Goal: Task Accomplishment & Management: Manage account settings

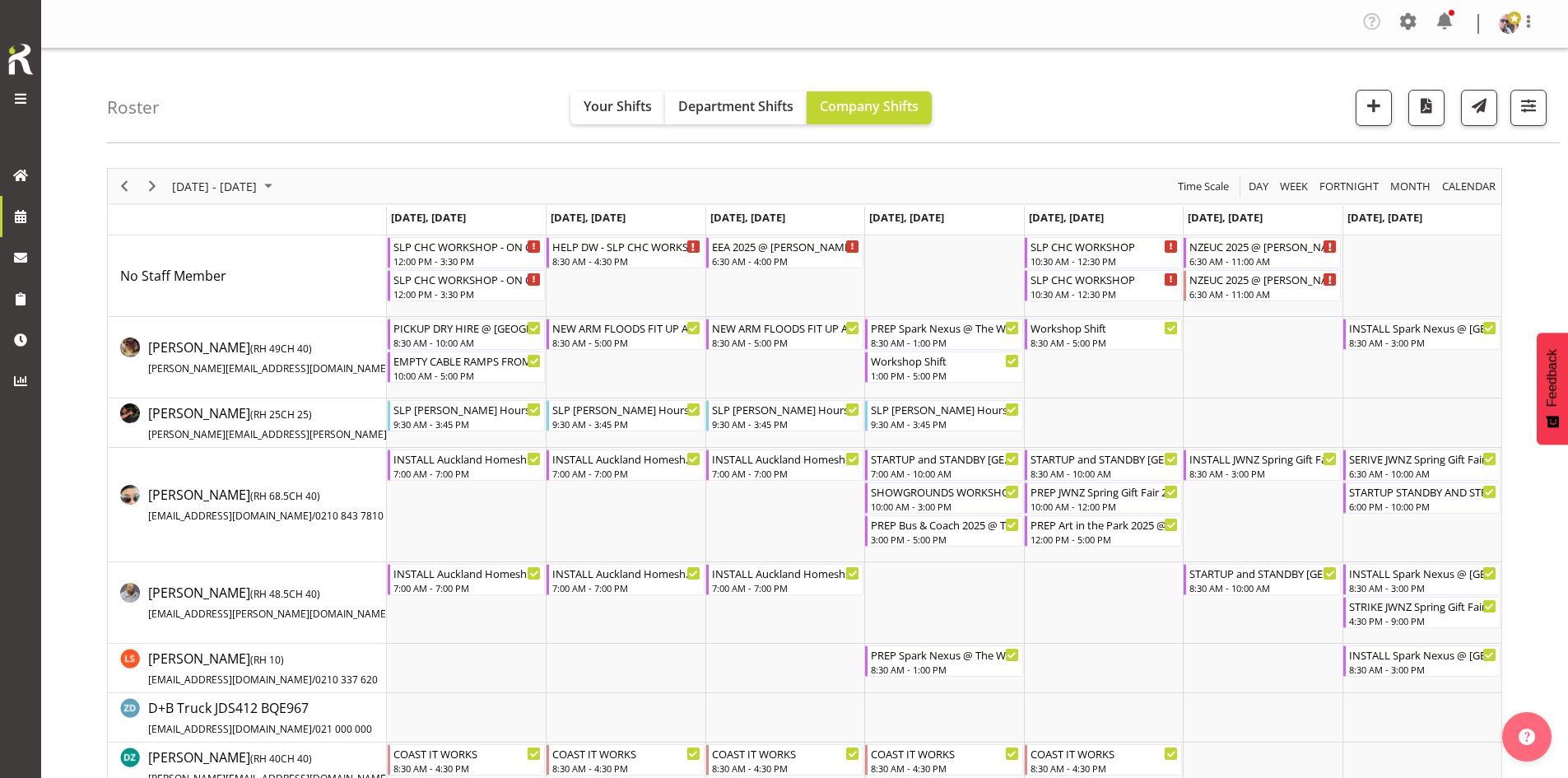
scroll to position [741, 0]
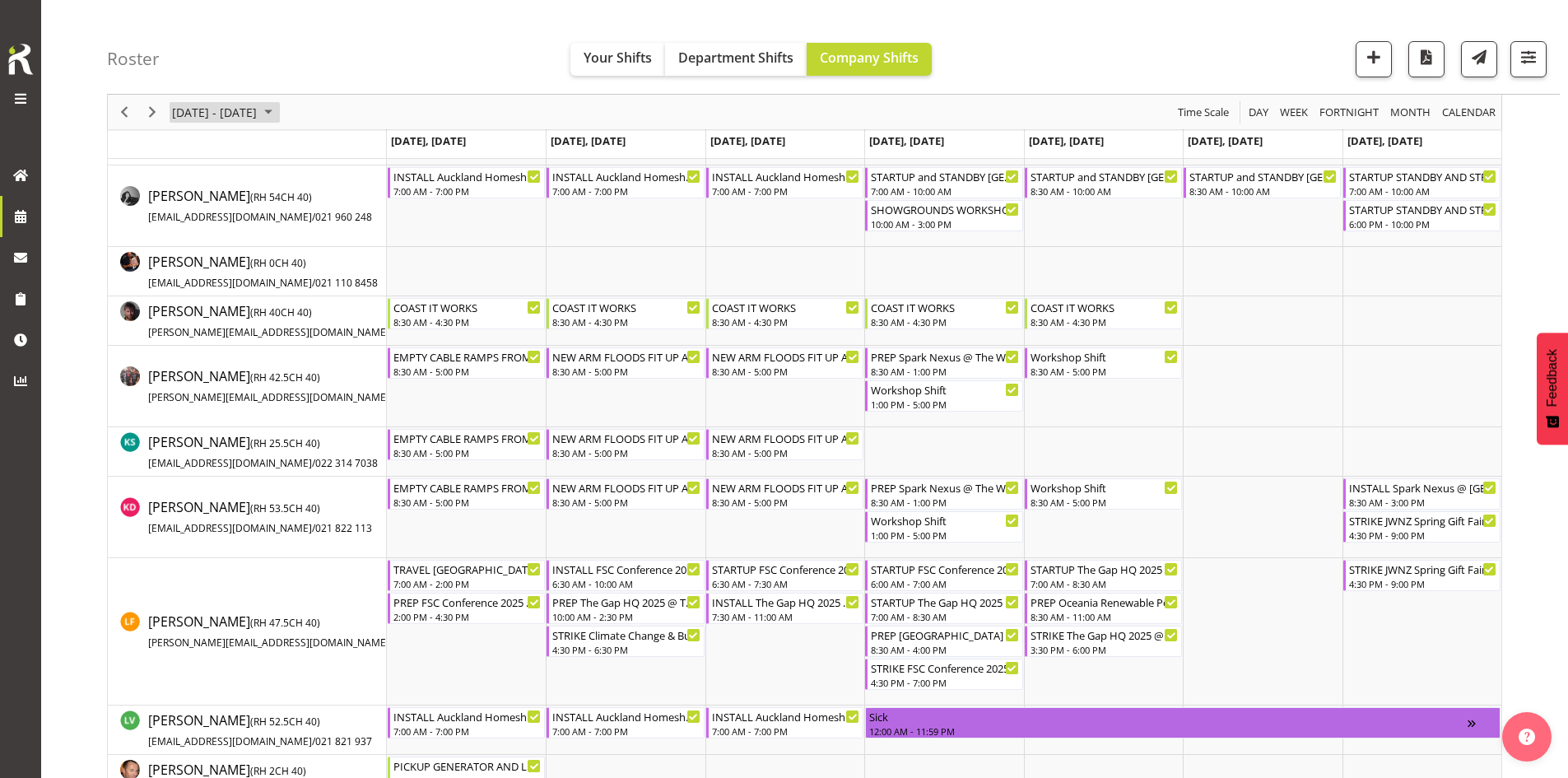
drag, startPoint x: 303, startPoint y: 111, endPoint x: 302, endPoint y: 123, distance: 12.0
click at [259, 110] on span "[DATE] - [DATE]" at bounding box center [214, 111] width 88 height 20
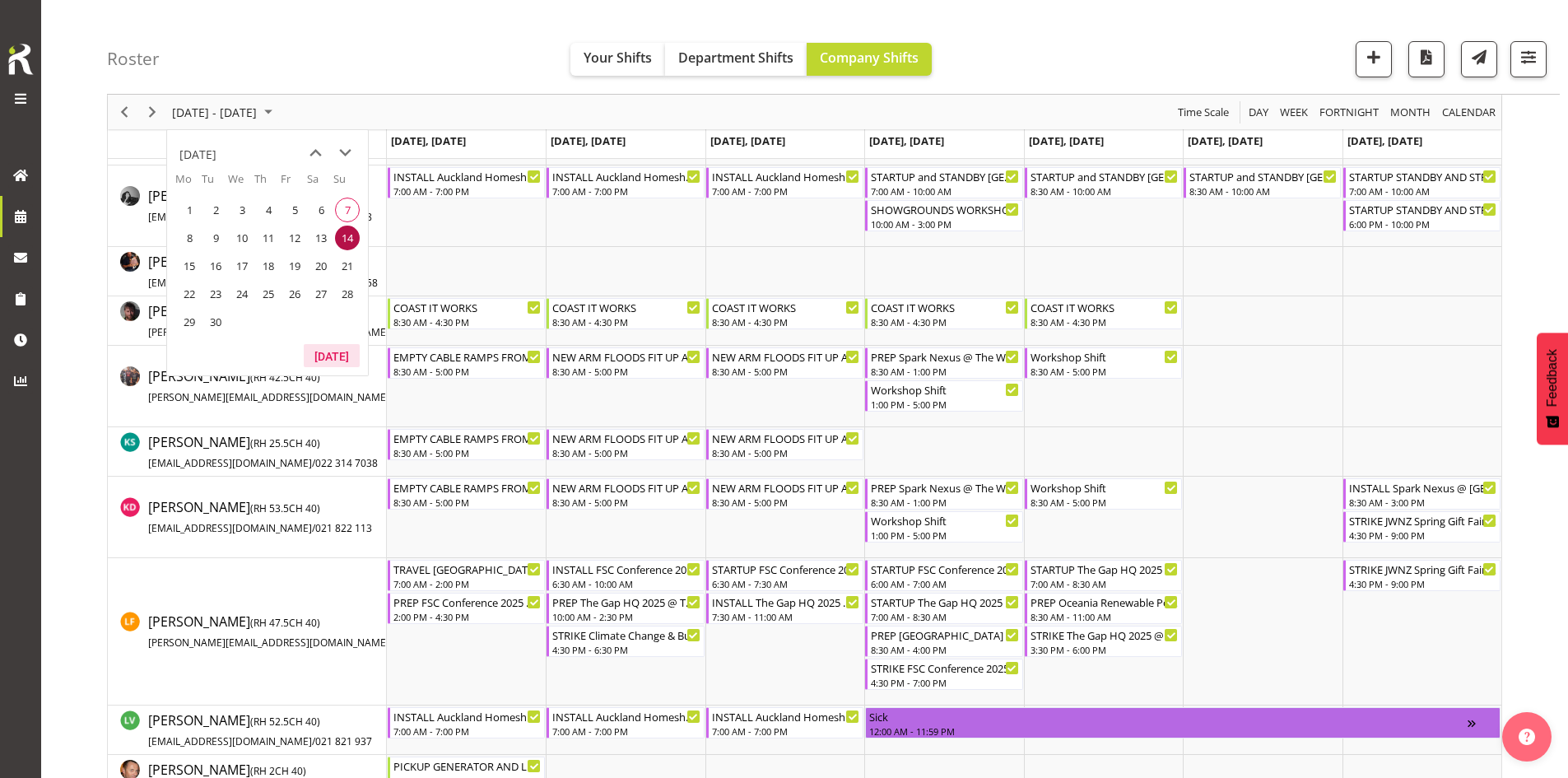
click at [333, 356] on button "[DATE]" at bounding box center [332, 356] width 56 height 23
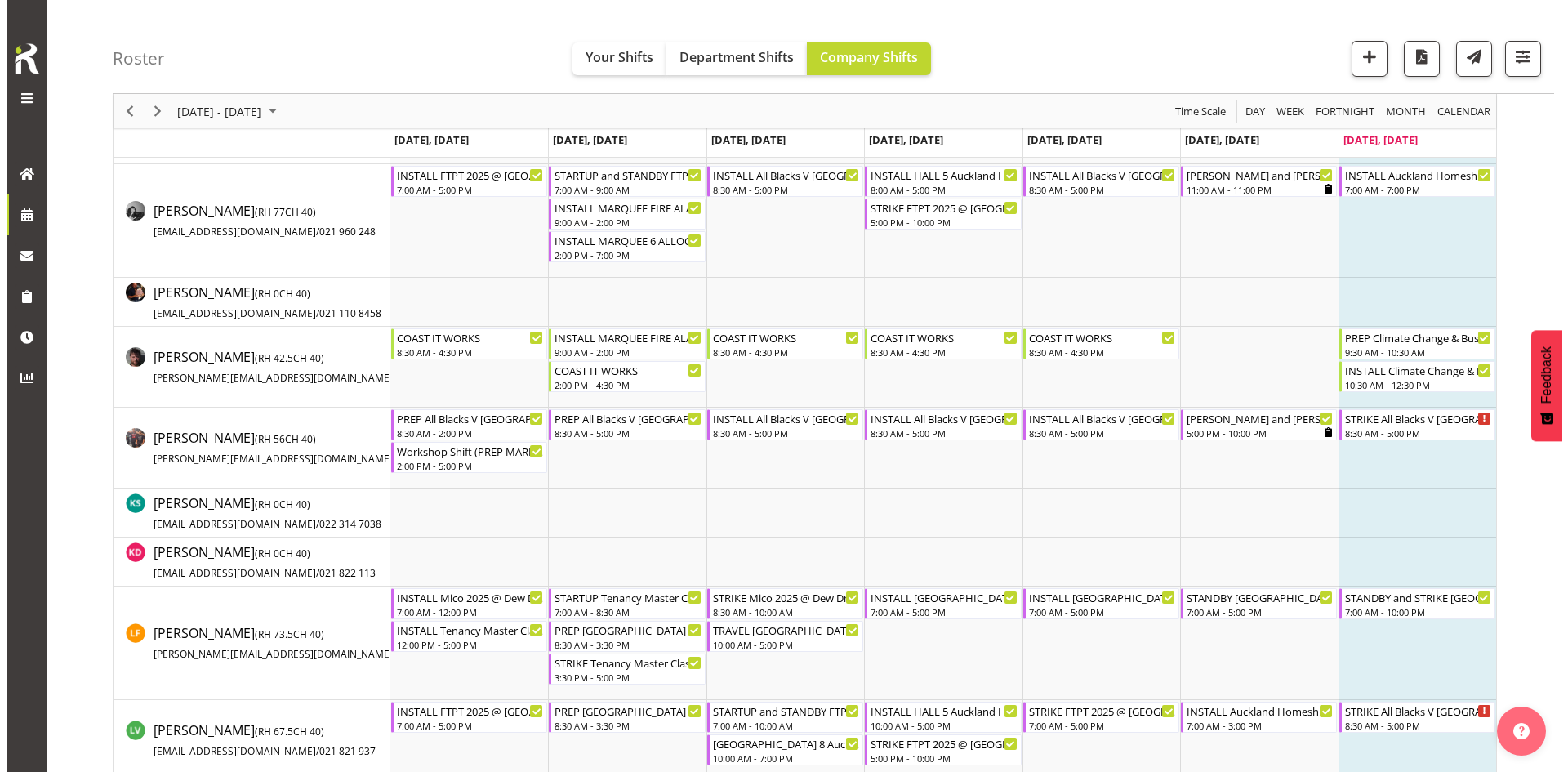
scroll to position [490, 0]
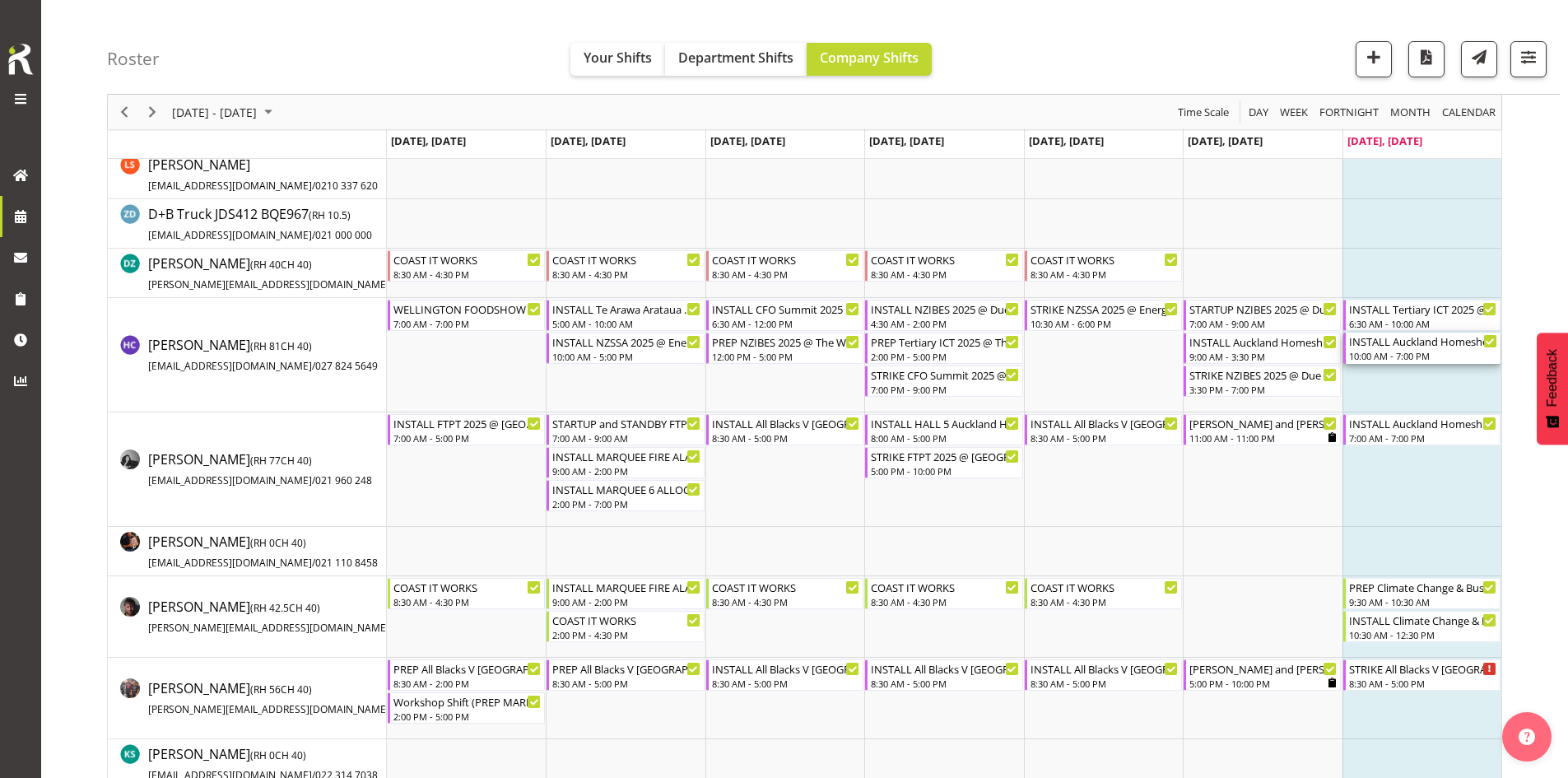
click at [1449, 345] on div "INSTALL Auckland Homeshow 2025 @ [GEOGRAPHIC_DATA]" at bounding box center [1423, 340] width 148 height 16
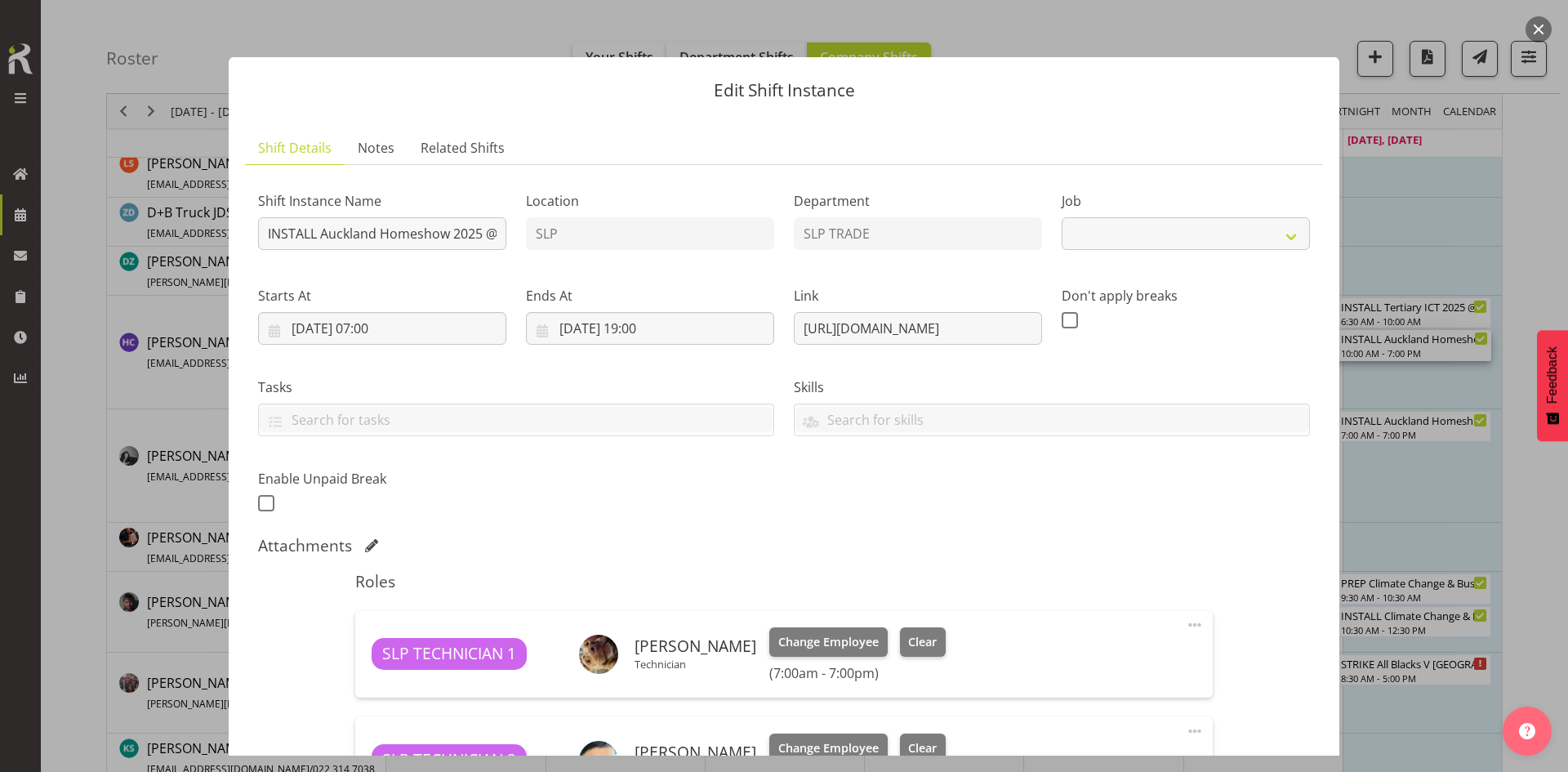
select select "9869"
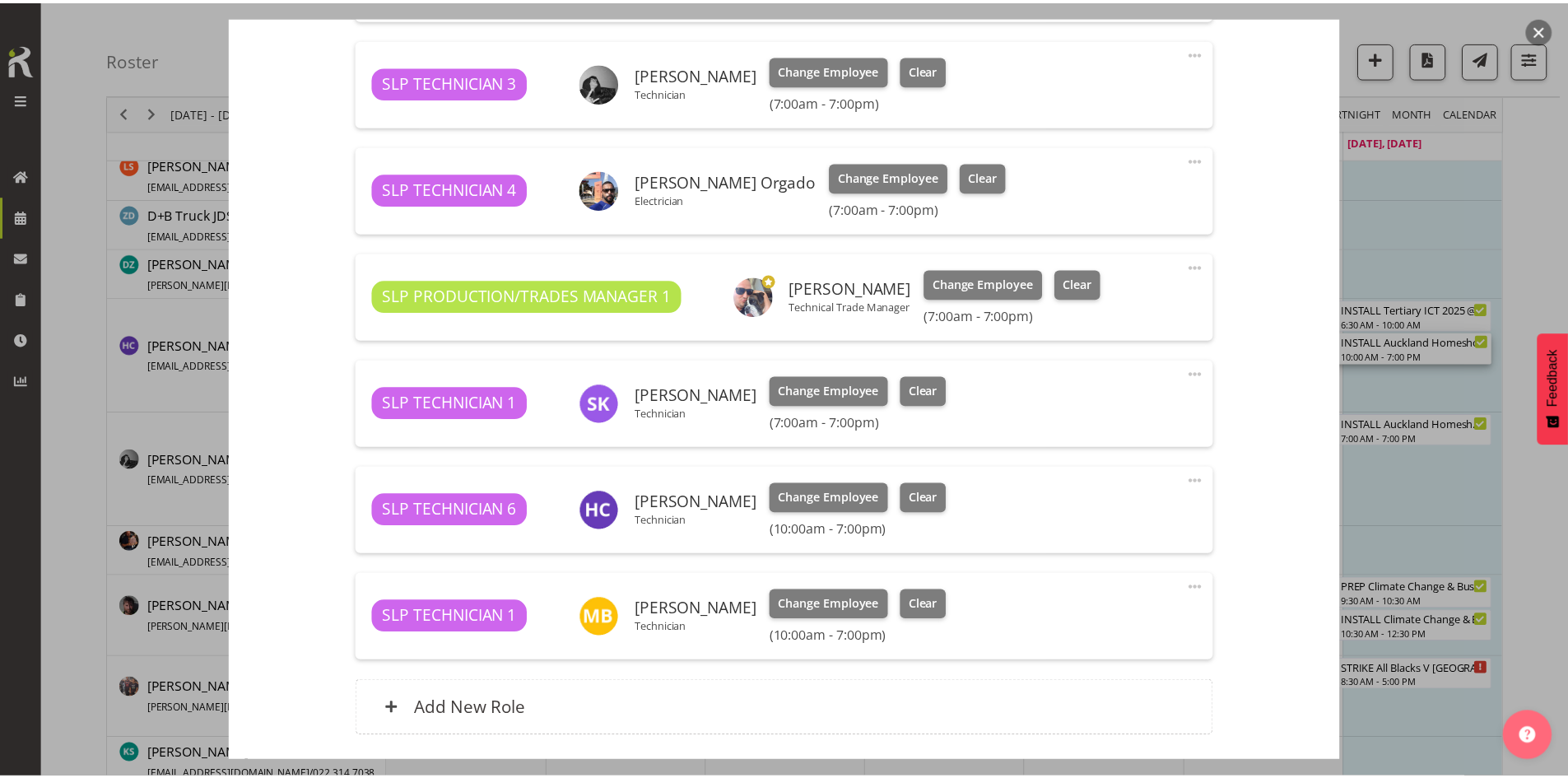
scroll to position [824, 0]
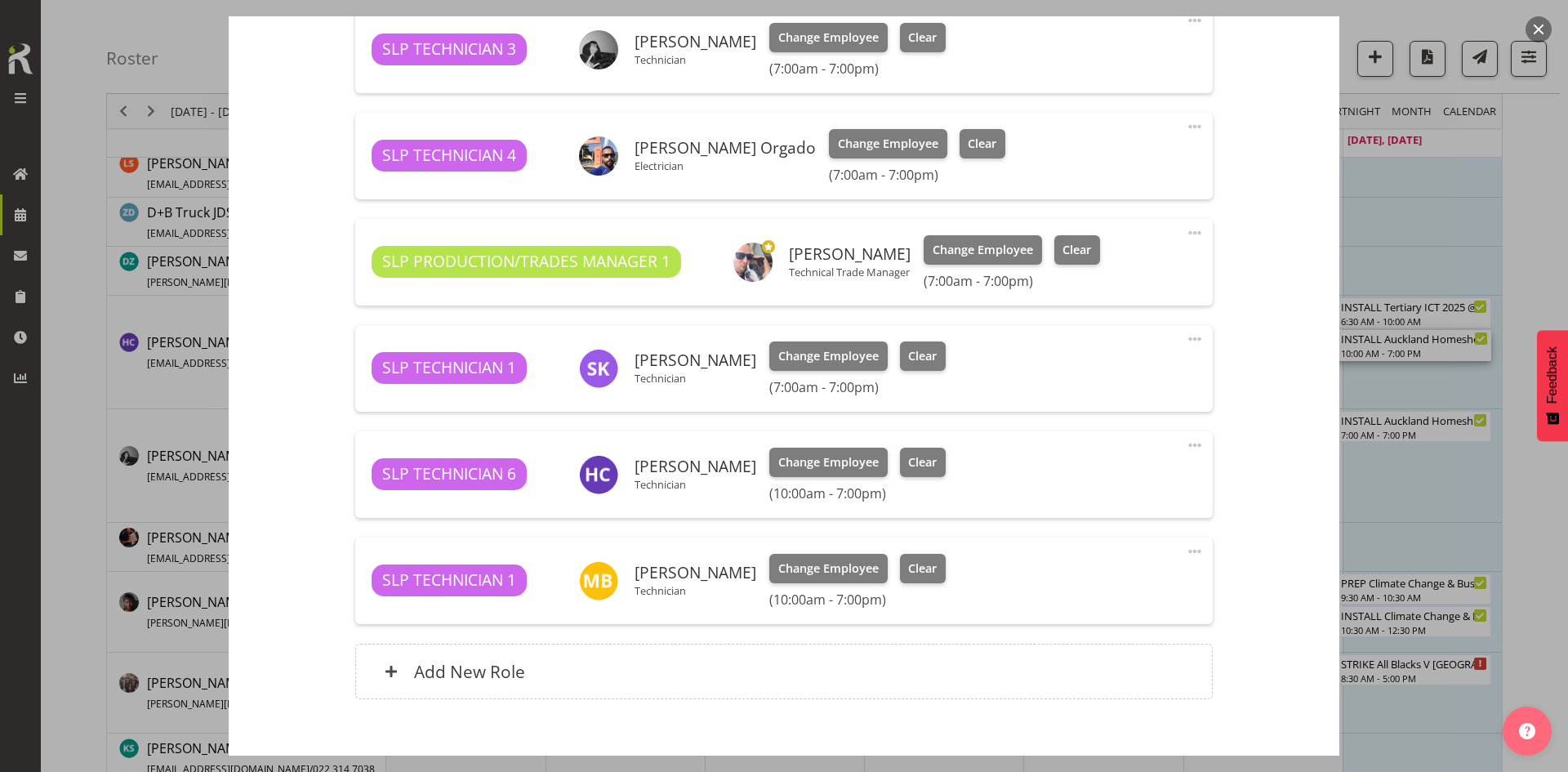
click at [1186, 444] on span at bounding box center [1194, 445] width 19 height 19
click at [1080, 476] on link "Edit" at bounding box center [1125, 485] width 157 height 30
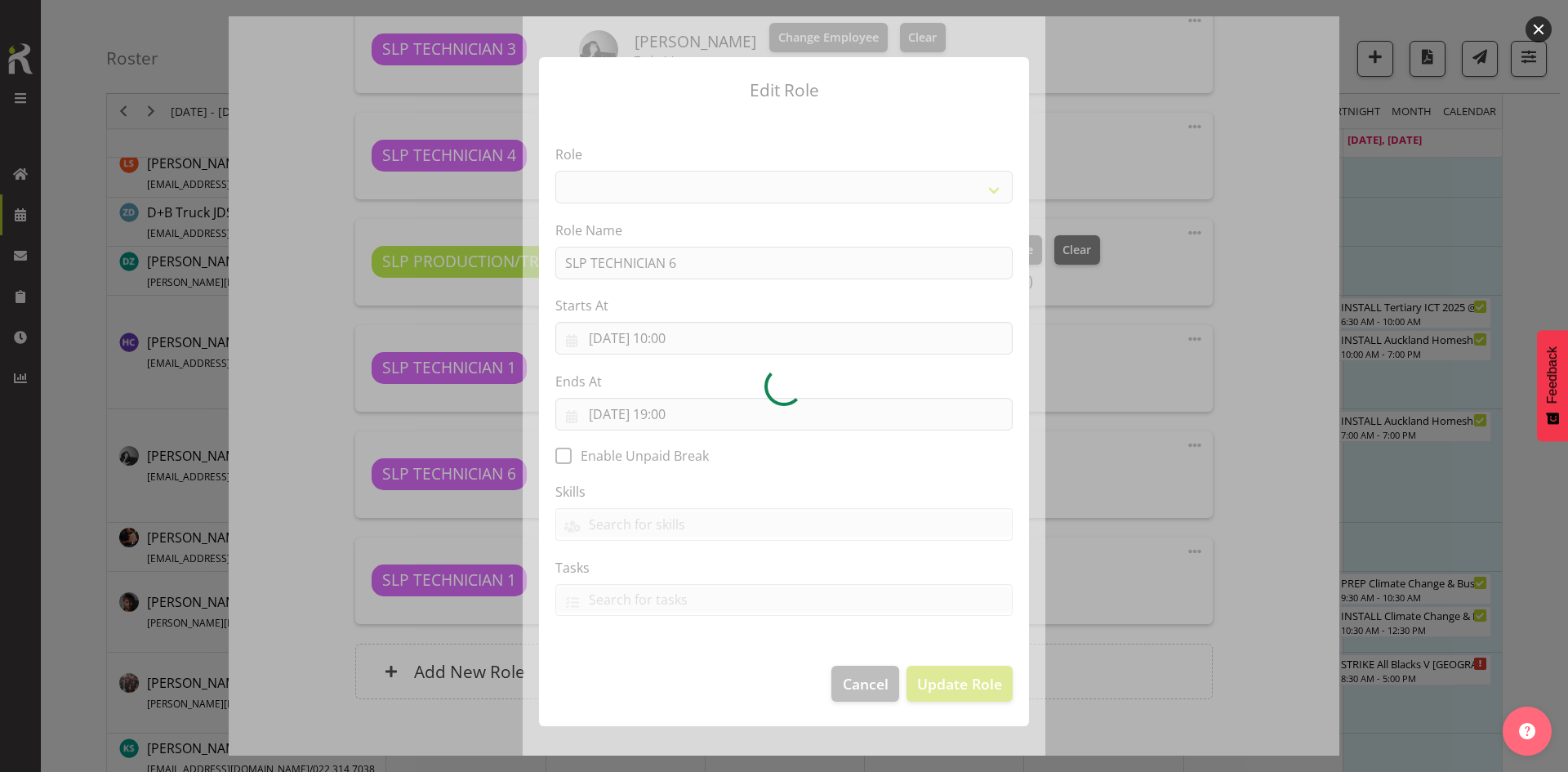
select select "123"
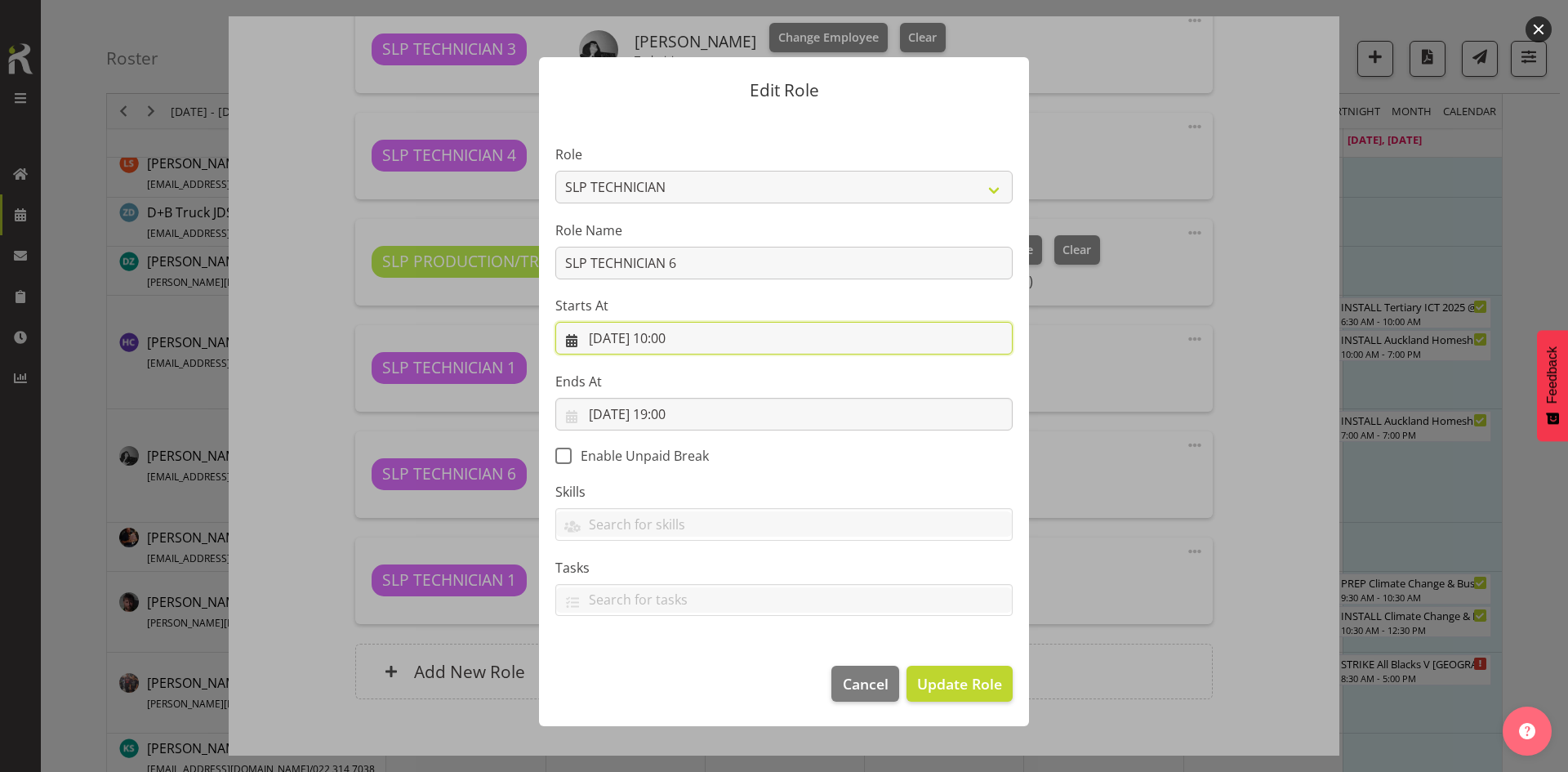
click at [706, 340] on input "[DATE] 10:00" at bounding box center [784, 338] width 457 height 33
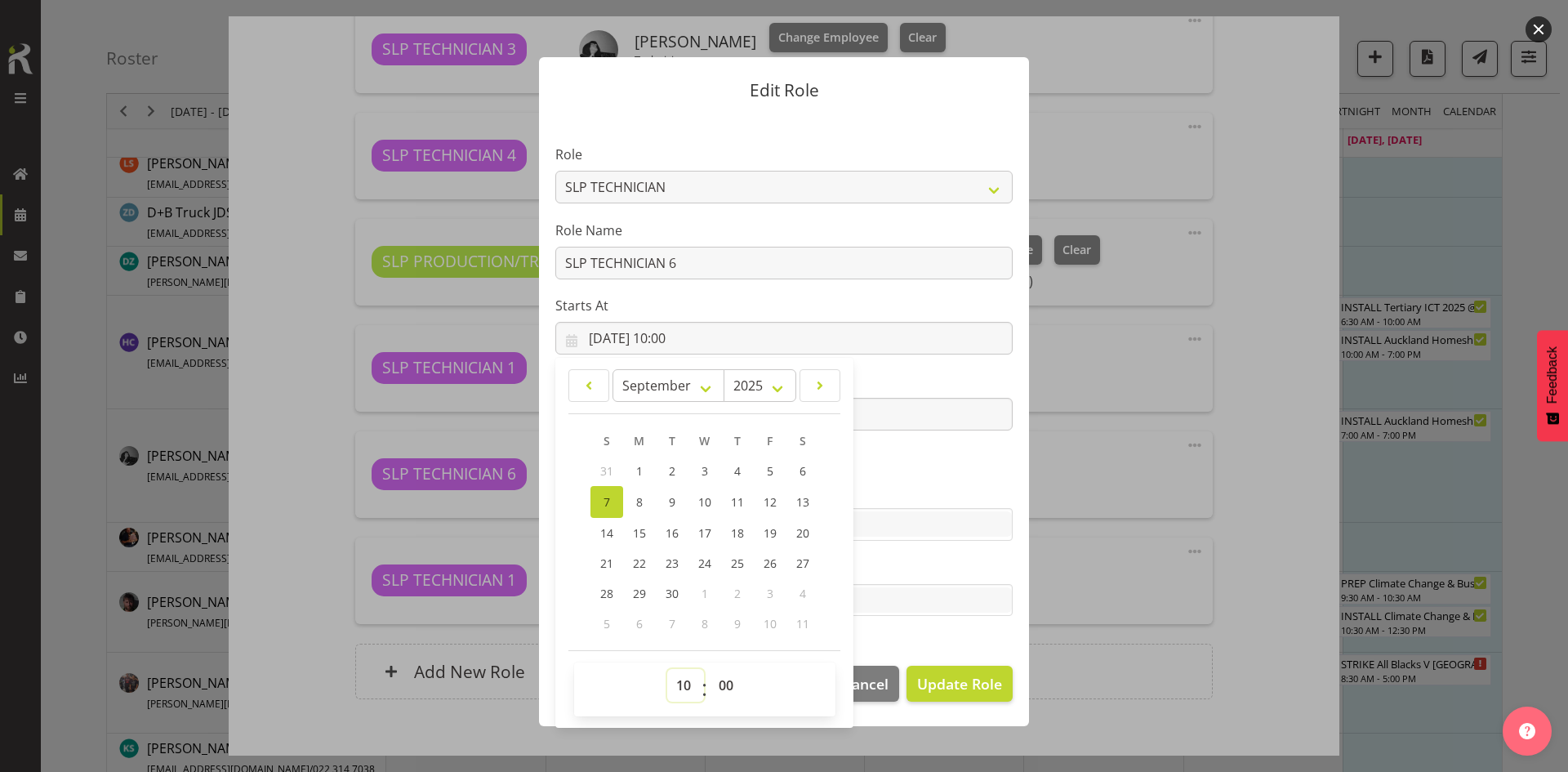
click at [676, 683] on select "00 01 02 03 04 05 06 07 08 09 10 11 12 13 14 15 16 17 18 19 20 21 22 23" at bounding box center [685, 685] width 37 height 33
select select "14"
click at [667, 669] on select "00 01 02 03 04 05 06 07 08 09 10 11 12 13 14 15 16 17 18 19 20 21 22 23" at bounding box center [685, 685] width 37 height 33
type input "[DATE] 14:00"
click at [951, 693] on span "Update Role" at bounding box center [959, 684] width 85 height 21
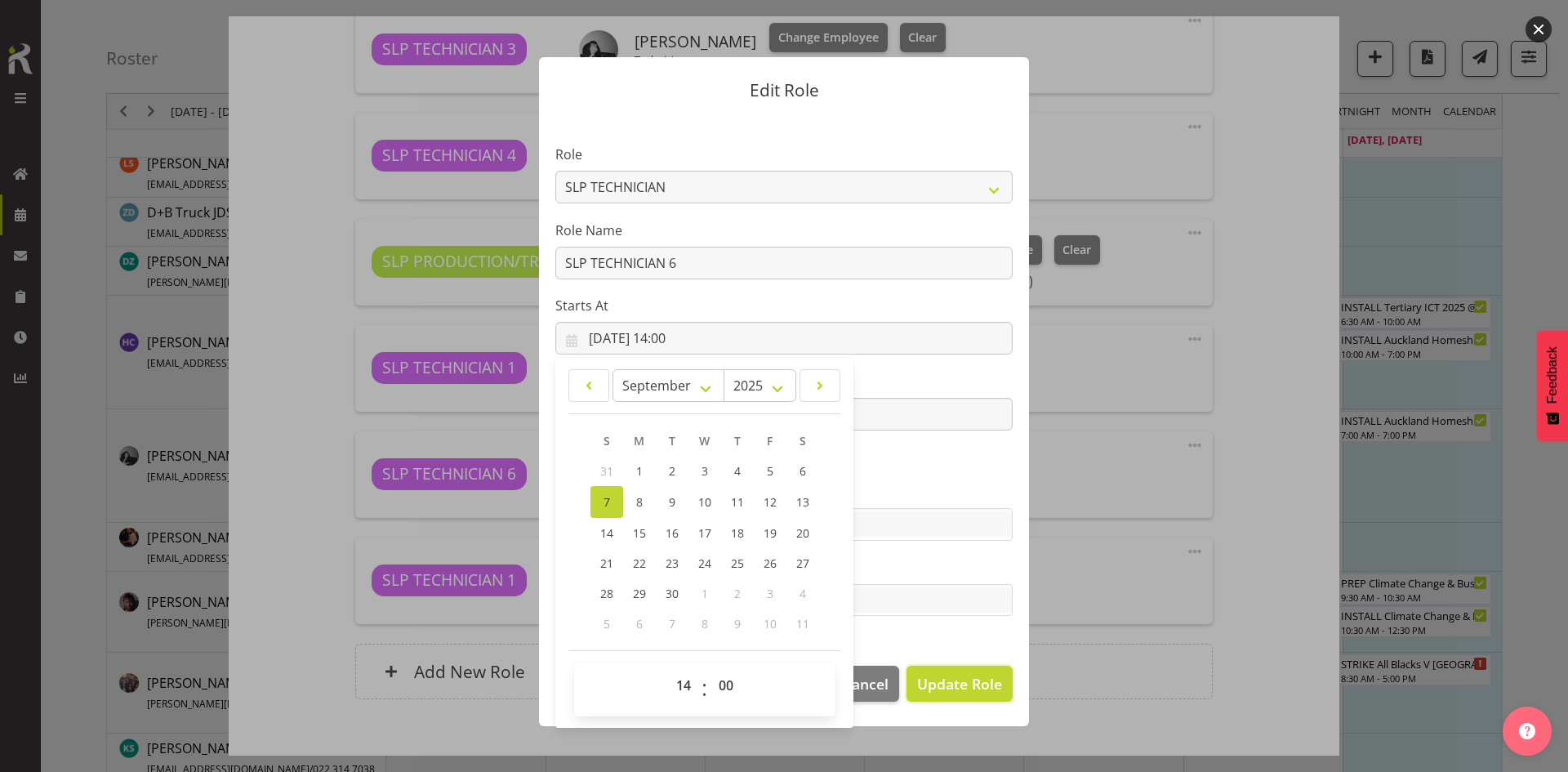
select select
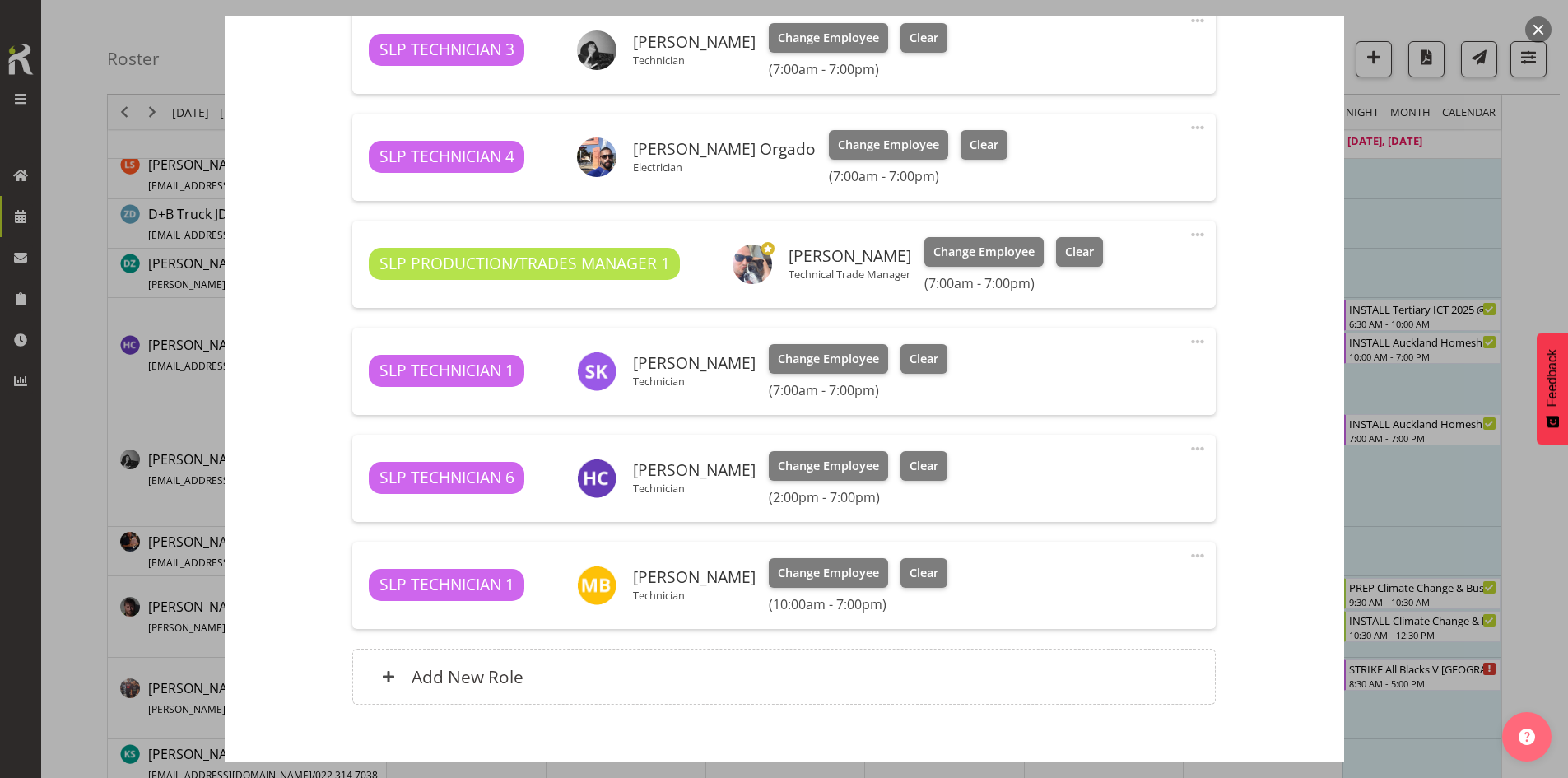
click at [1187, 562] on span at bounding box center [1197, 555] width 19 height 19
click at [1132, 591] on link "Edit" at bounding box center [1128, 595] width 158 height 30
select select "8"
select select "2025"
select select "10"
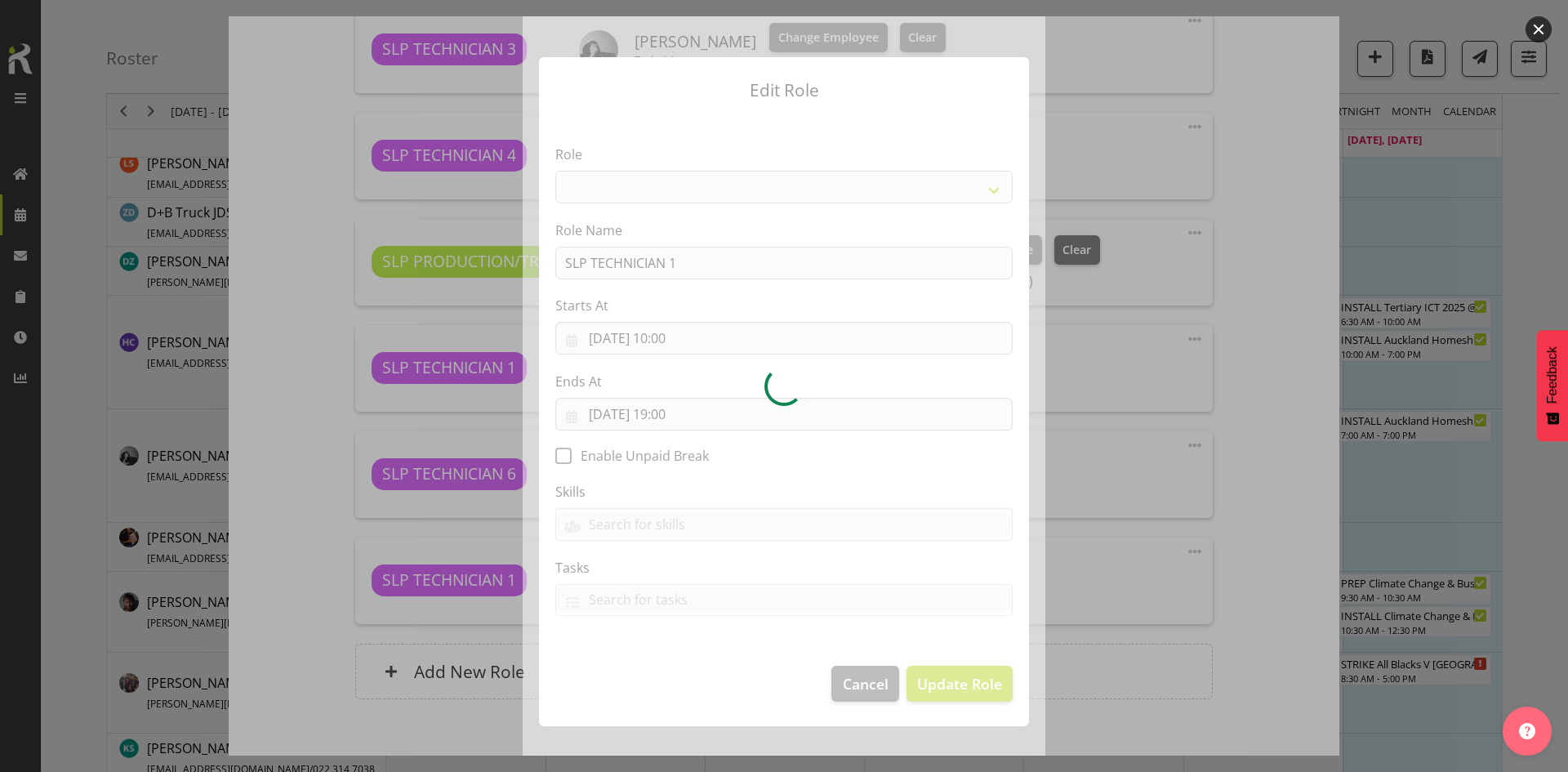
select select "123"
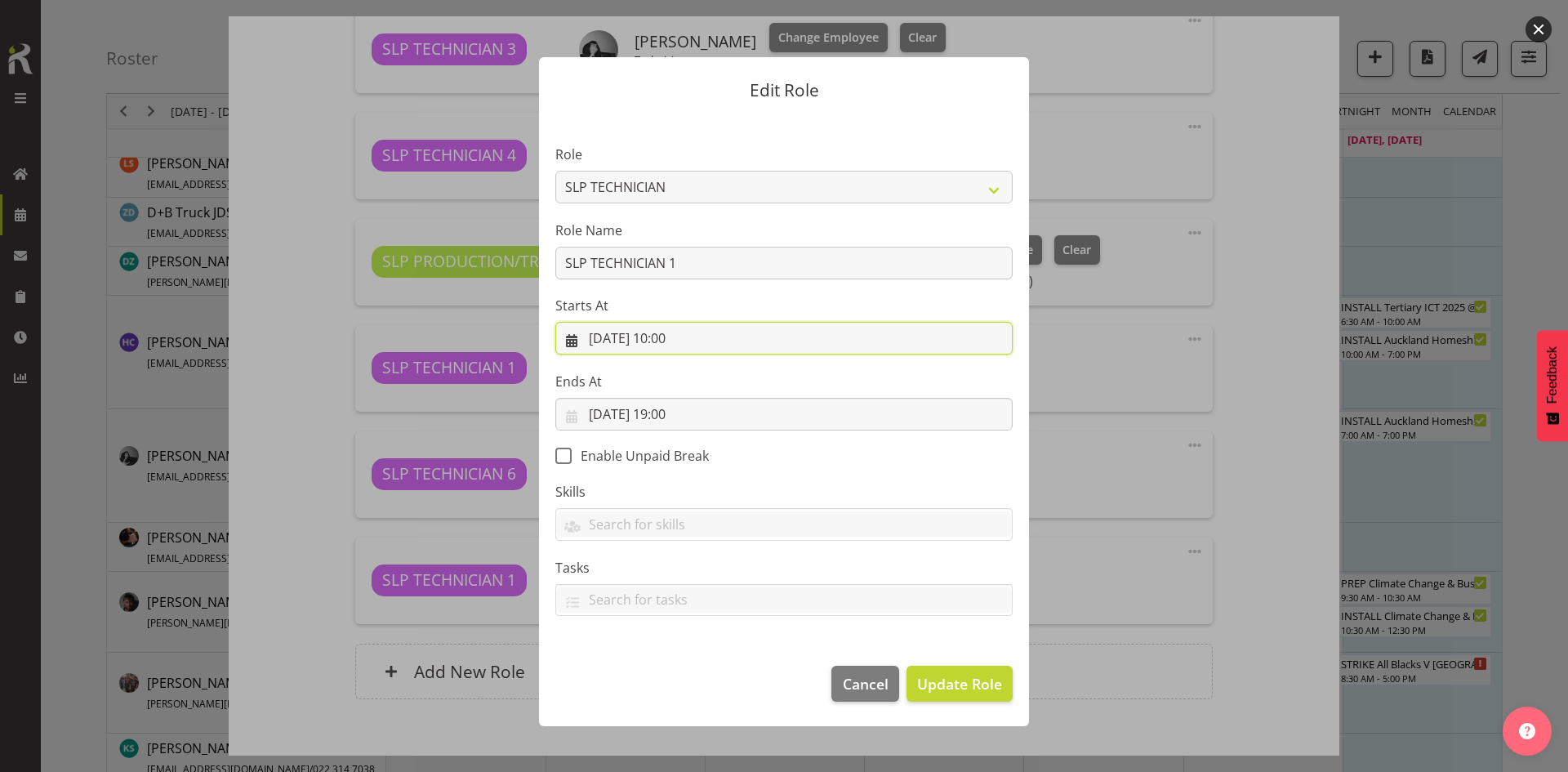
click at [705, 341] on input "[DATE] 10:00" at bounding box center [784, 338] width 457 height 33
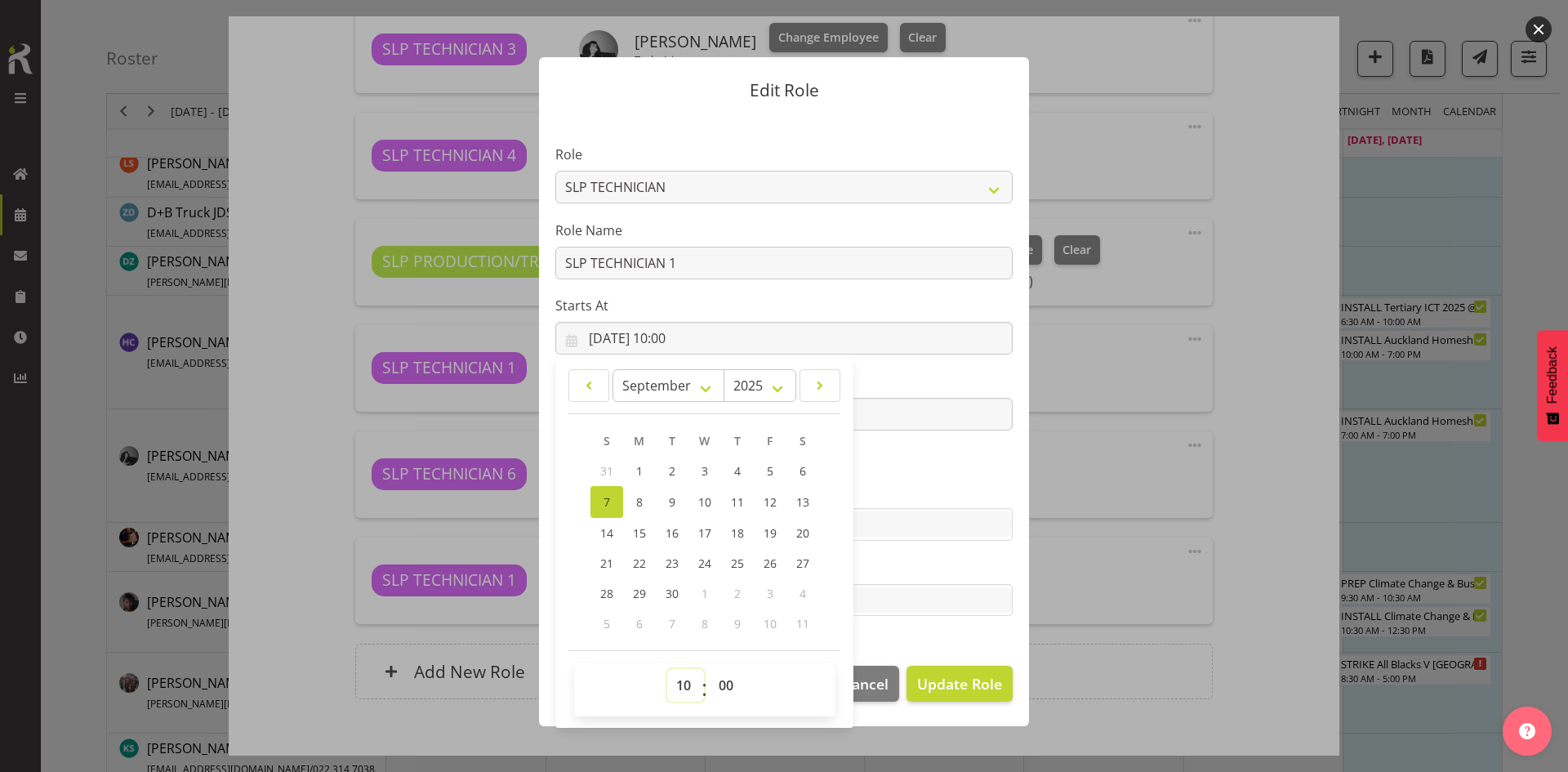
click at [688, 677] on select "00 01 02 03 04 05 06 07 08 09 10 11 12 13 14 15 16 17 18 19 20 21 22 23" at bounding box center [685, 685] width 37 height 33
select select "14"
click at [667, 669] on select "00 01 02 03 04 05 06 07 08 09 10 11 12 13 14 15 16 17 18 19 20 21 22 23" at bounding box center [685, 685] width 37 height 33
type input "[DATE] 14:00"
click at [946, 677] on span "Update Role" at bounding box center [959, 684] width 85 height 21
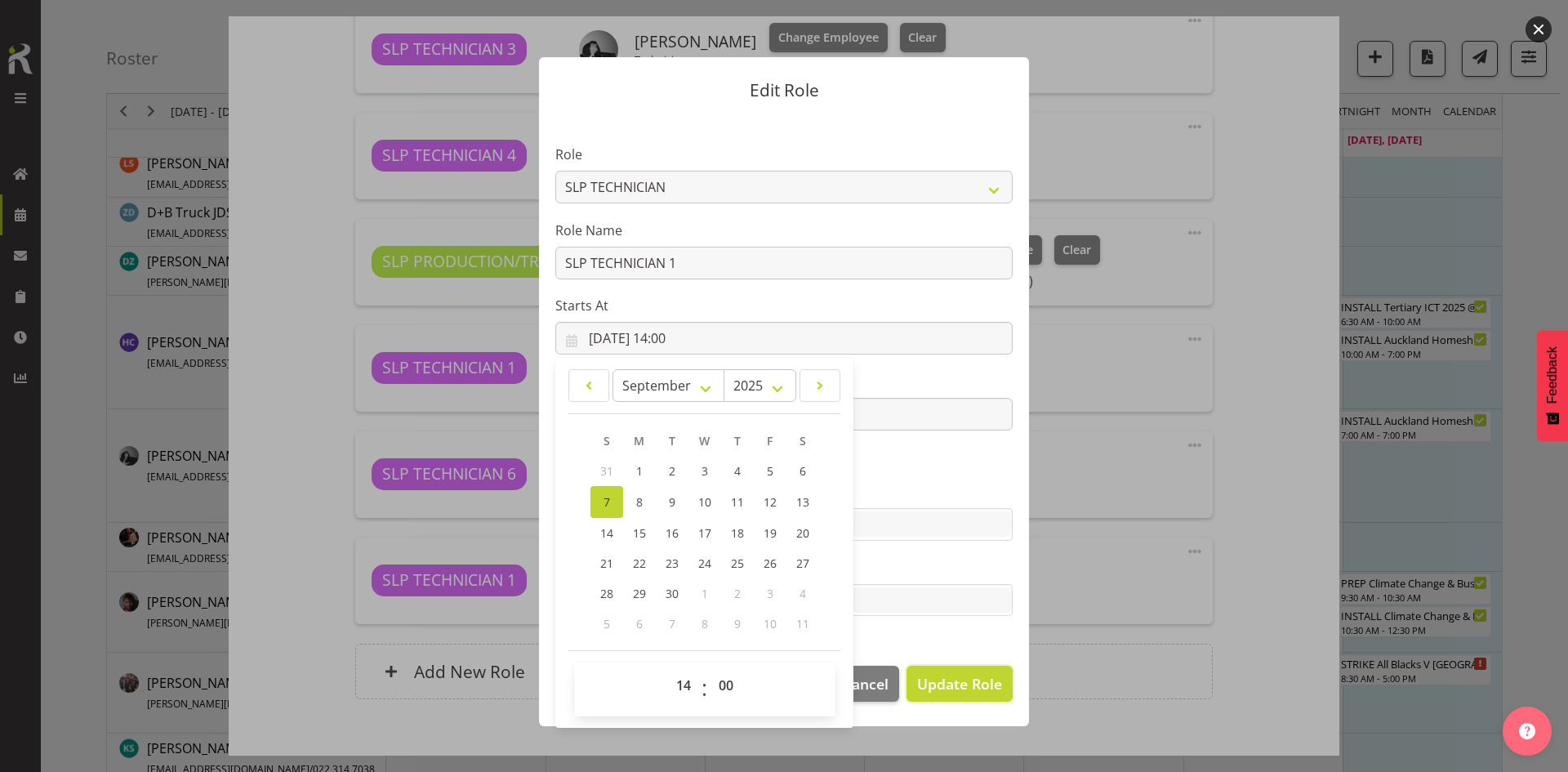
select select
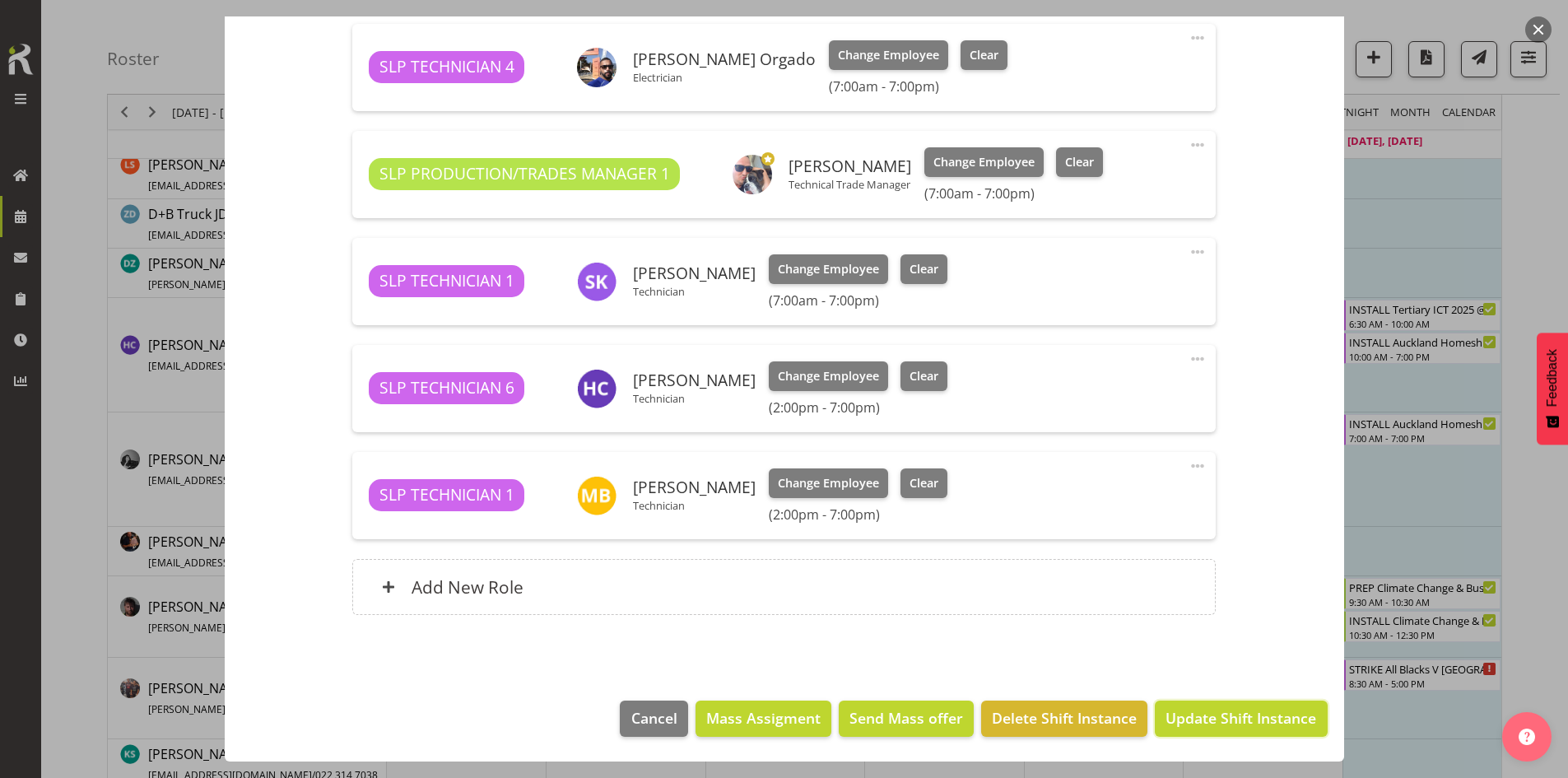
click at [1252, 721] on span "Update Shift Instance" at bounding box center [1241, 718] width 151 height 21
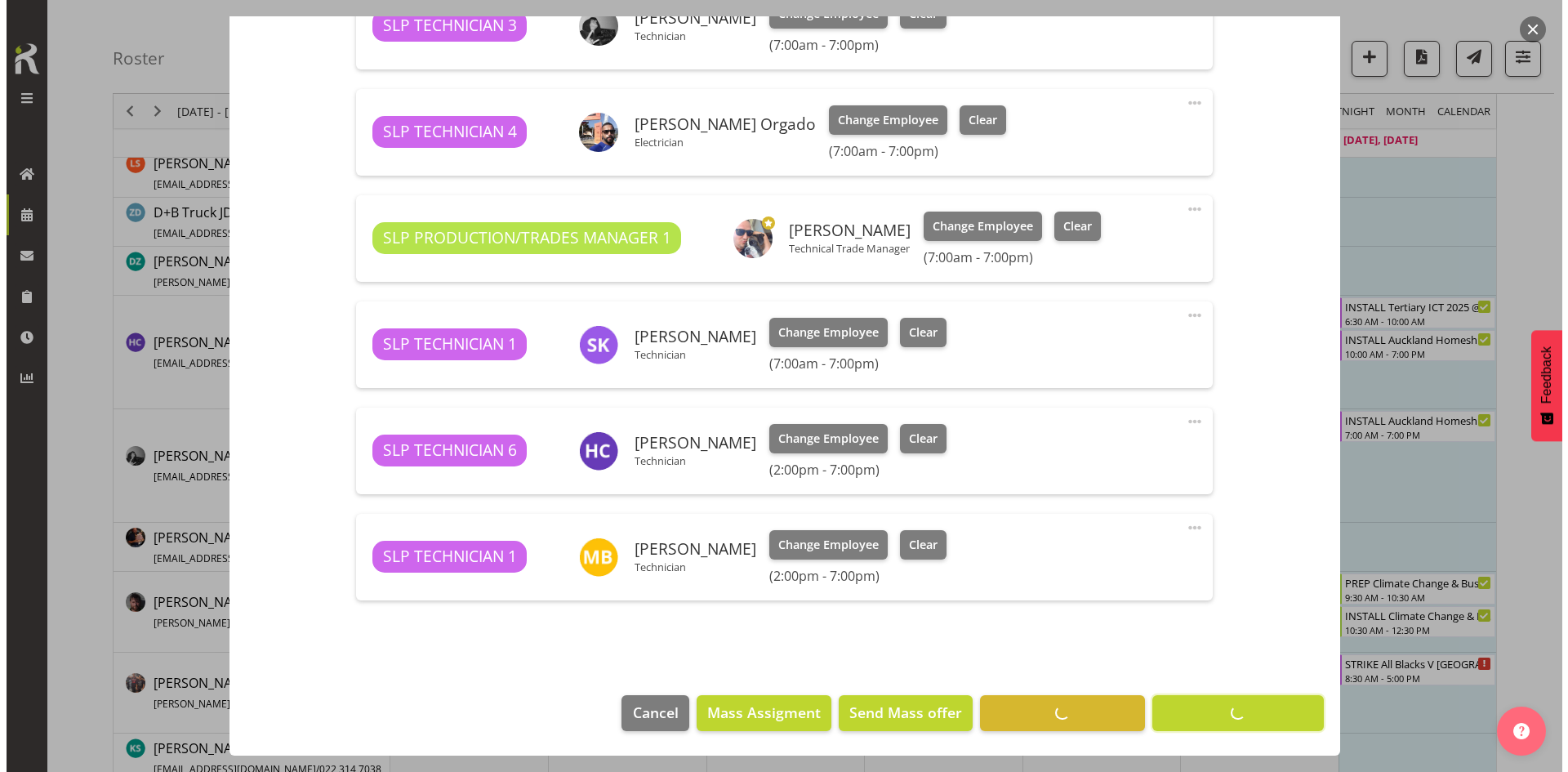
scroll to position [840, 0]
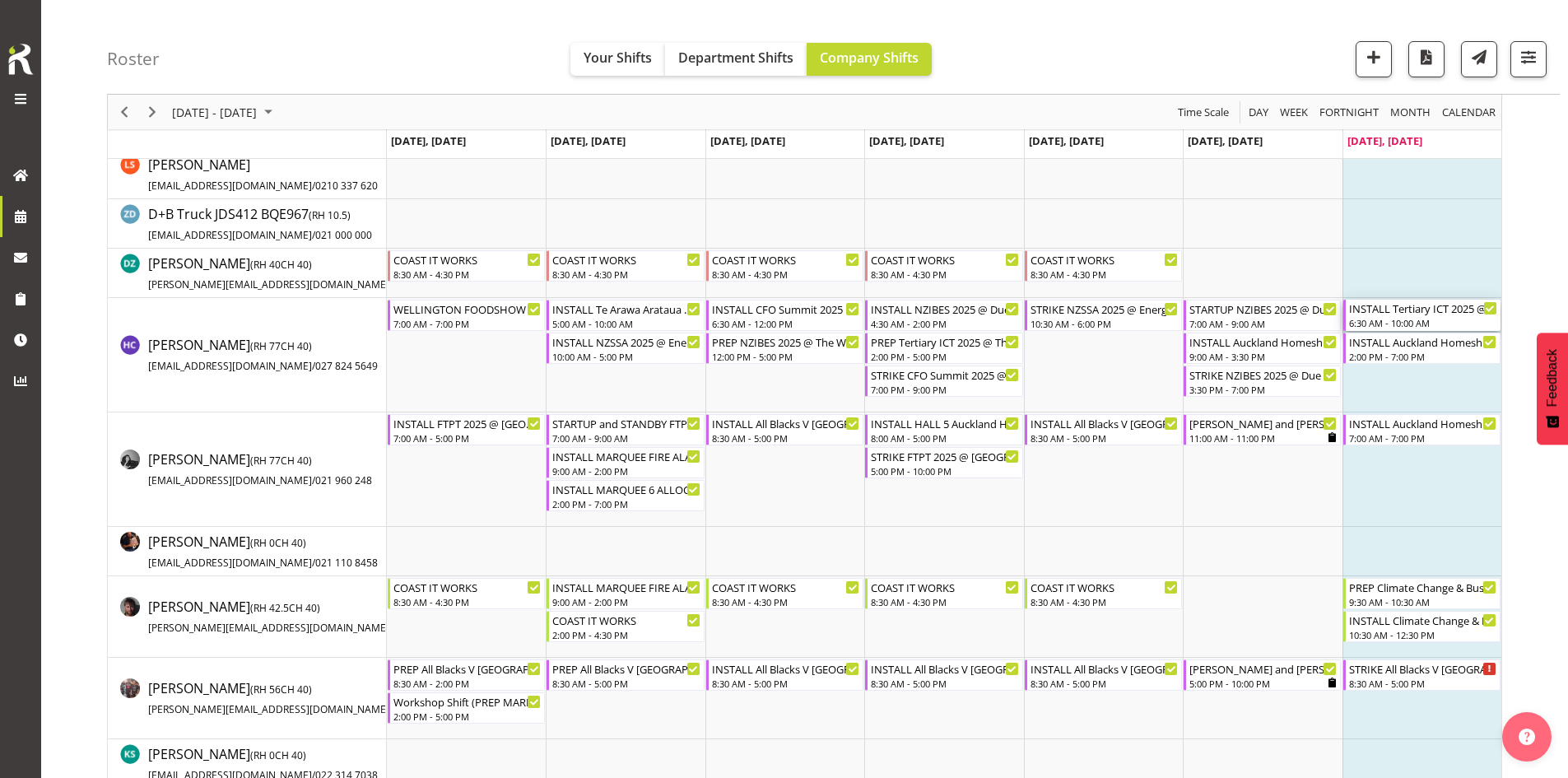
click at [1426, 314] on div "INSTALL Tertiary ICT 2025 @ [GEOGRAPHIC_DATA] On Site @ 0700" at bounding box center [1423, 307] width 148 height 16
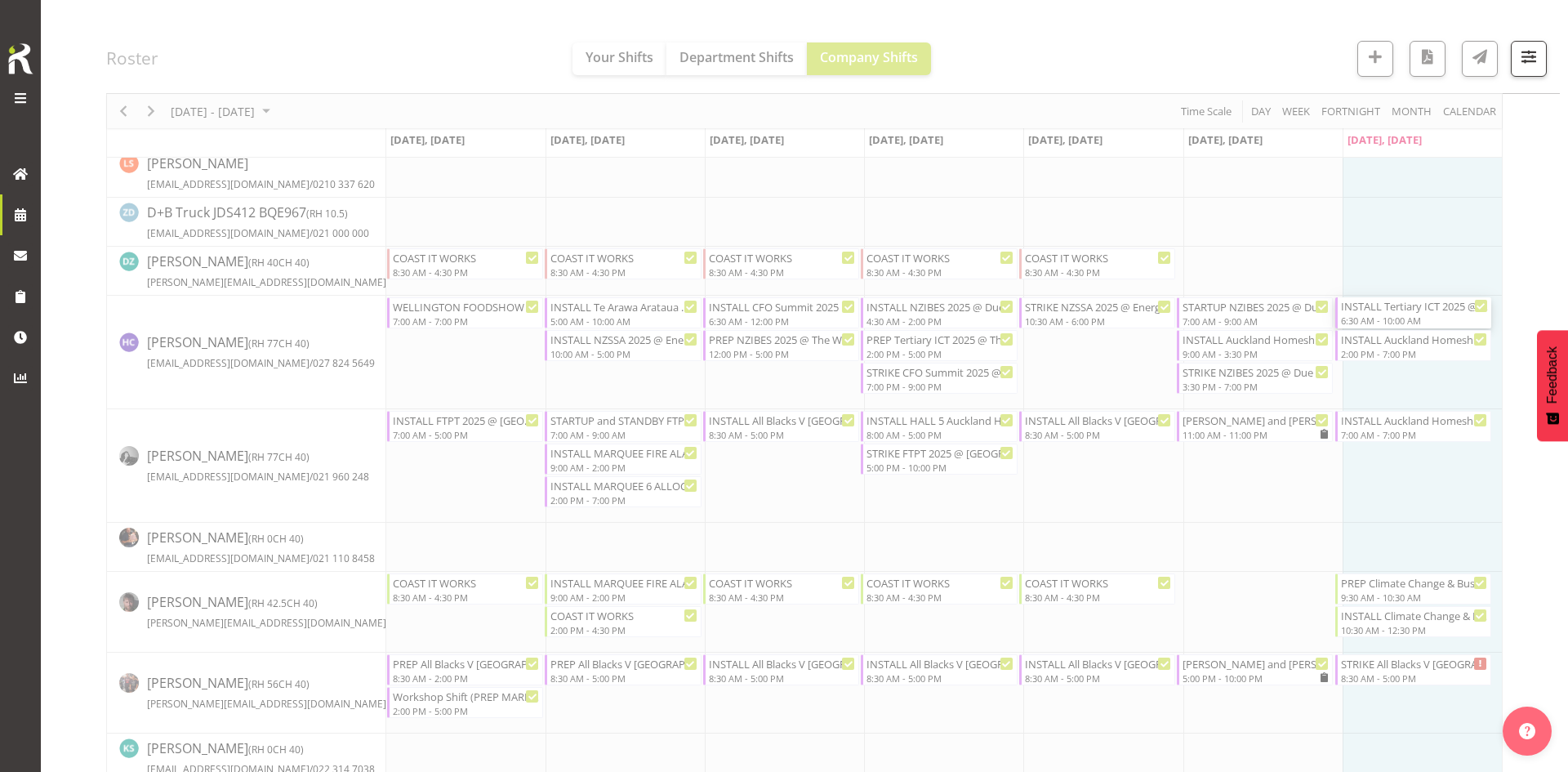
select select
select select "8"
select select "2025"
select select "10"
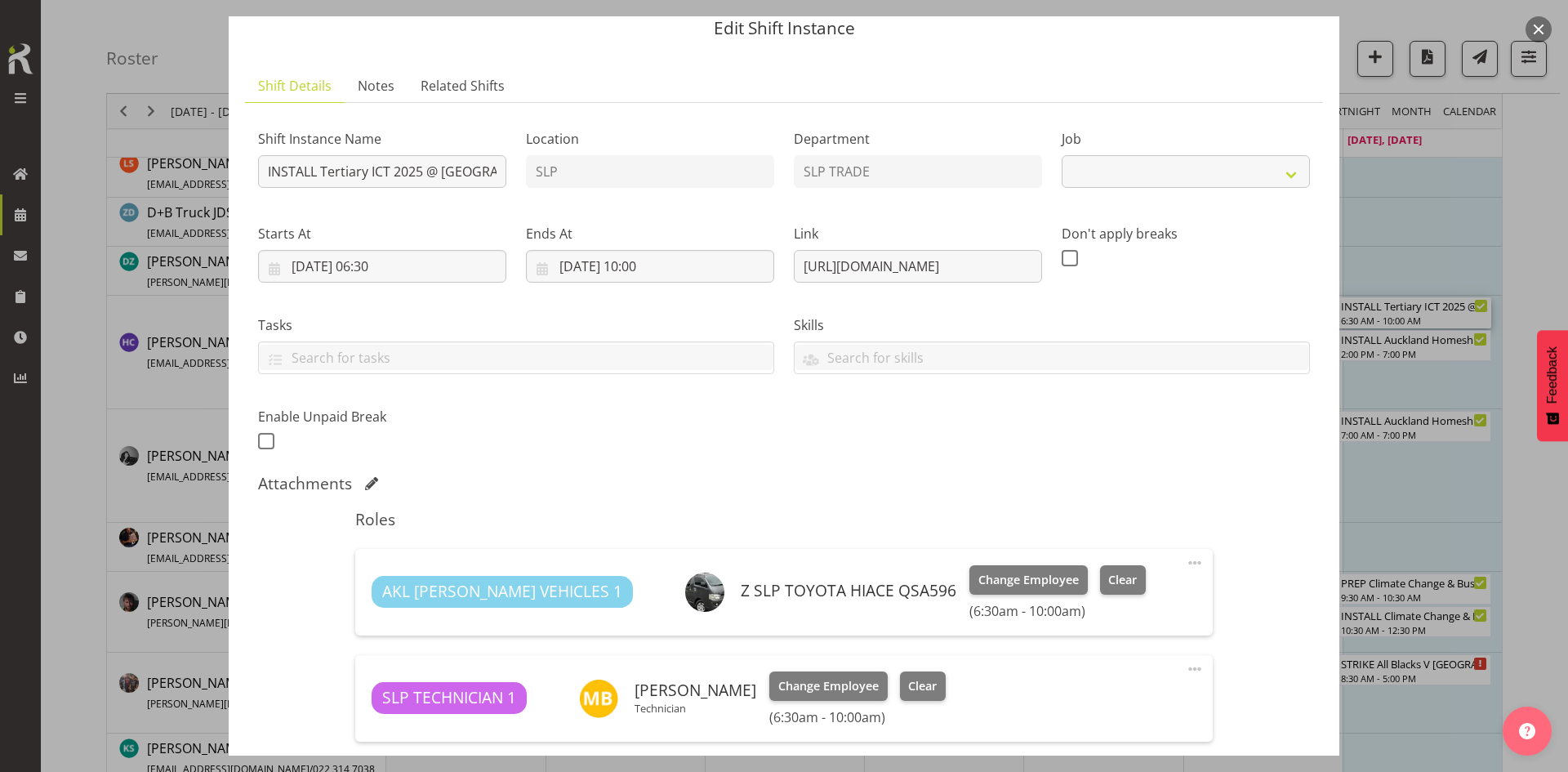
select select "9757"
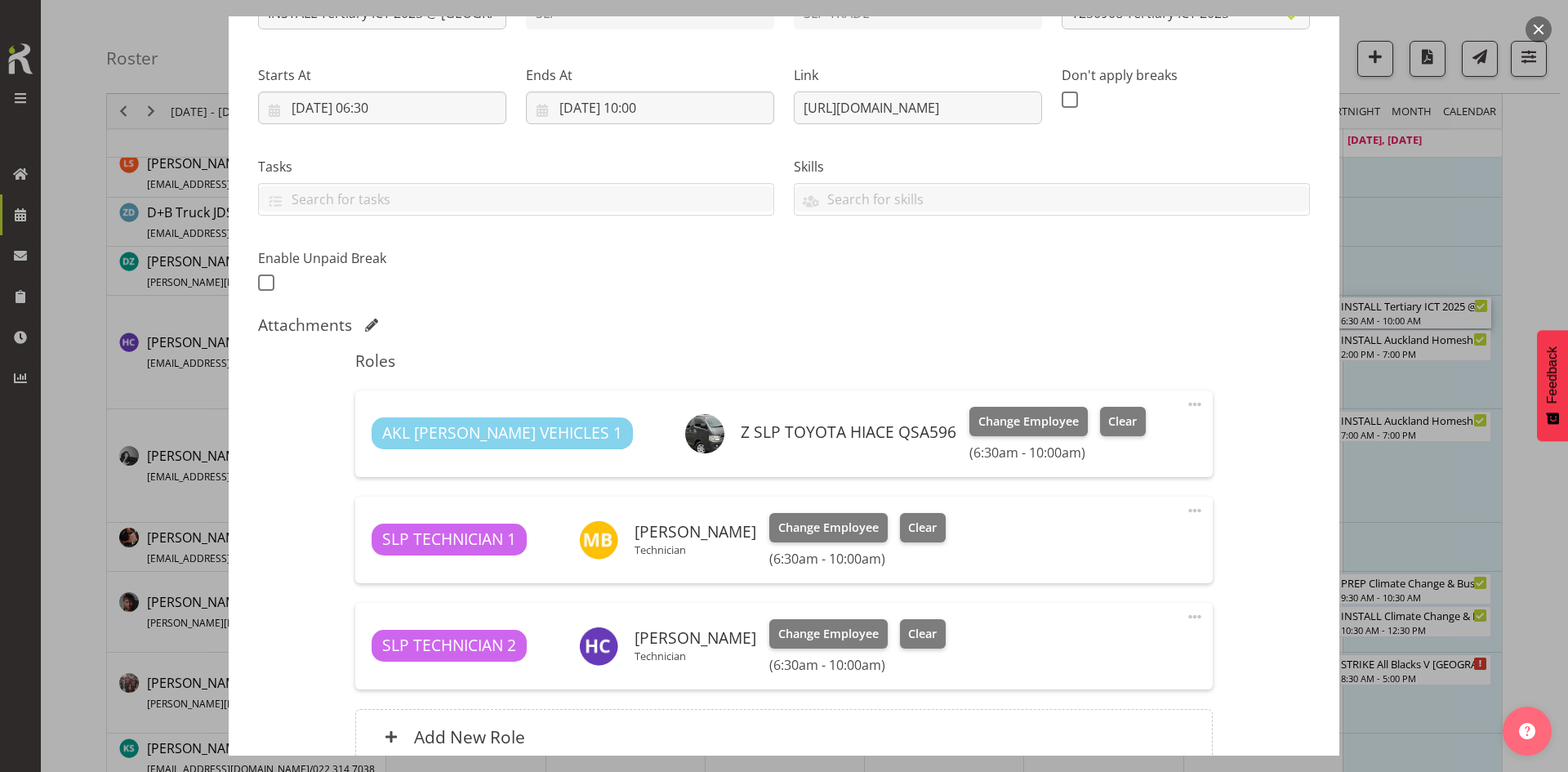
scroll to position [0, 0]
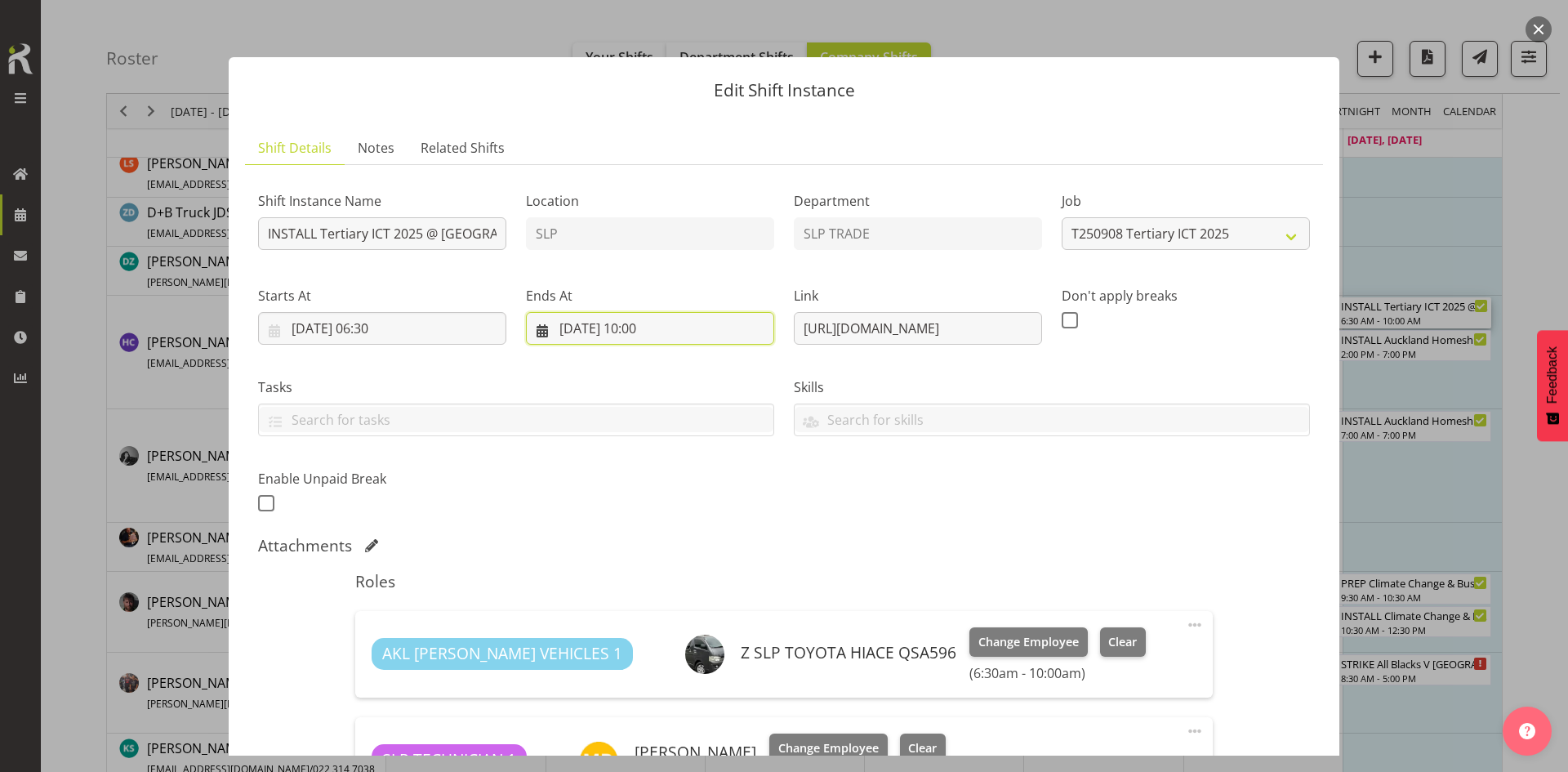
click at [679, 326] on input "[DATE] 10:00" at bounding box center [649, 329] width 248 height 33
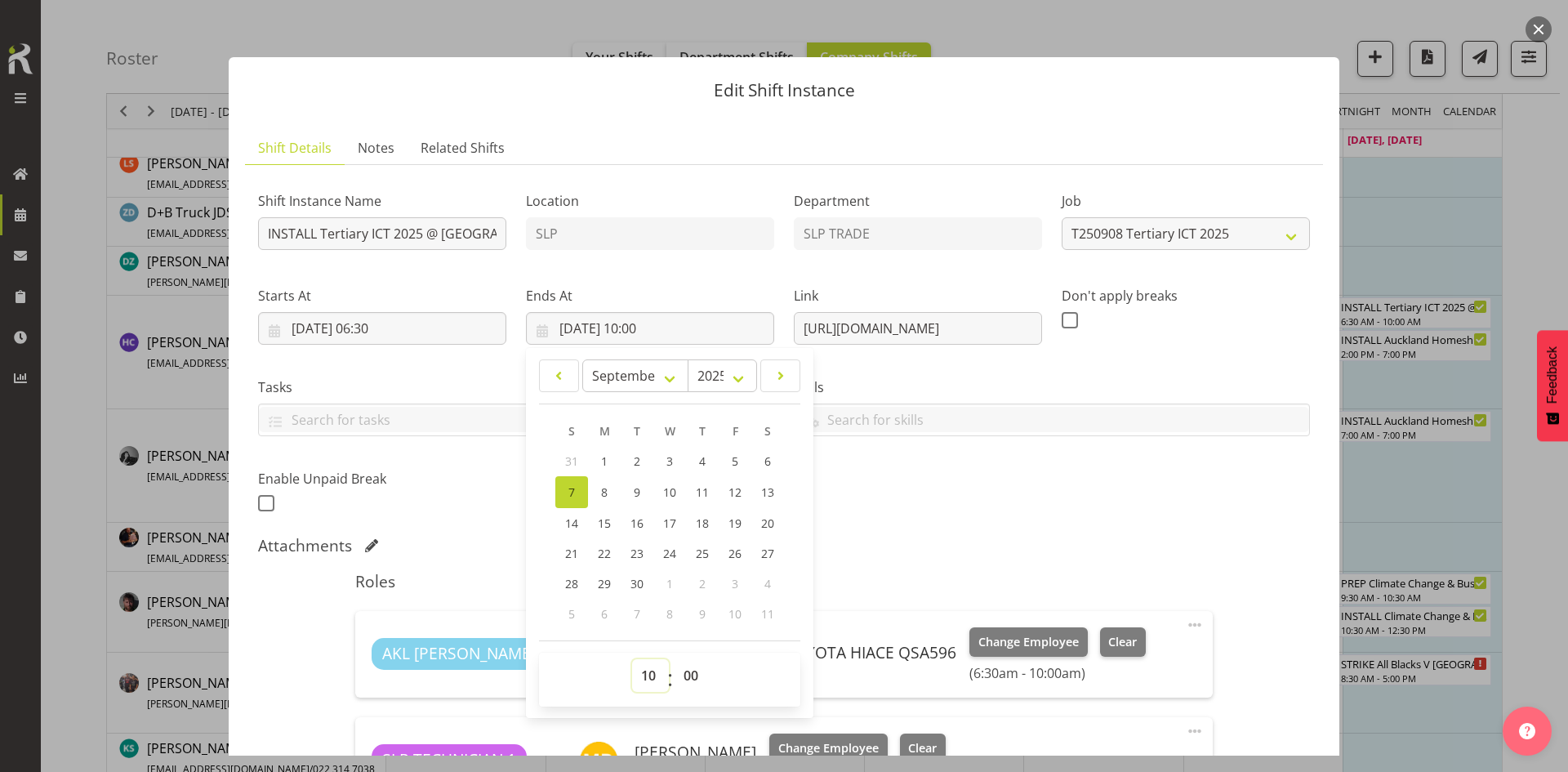
click at [649, 668] on select "00 01 02 03 04 05 06 07 08 09 10 11 12 13 14 15 16 17 18 19 20 21 22 23" at bounding box center [650, 676] width 37 height 33
select select "14"
click at [632, 660] on select "00 01 02 03 04 05 06 07 08 09 10 11 12 13 14 15 16 17 18 19 20 21 22 23" at bounding box center [650, 676] width 37 height 33
type input "[DATE] 14:00"
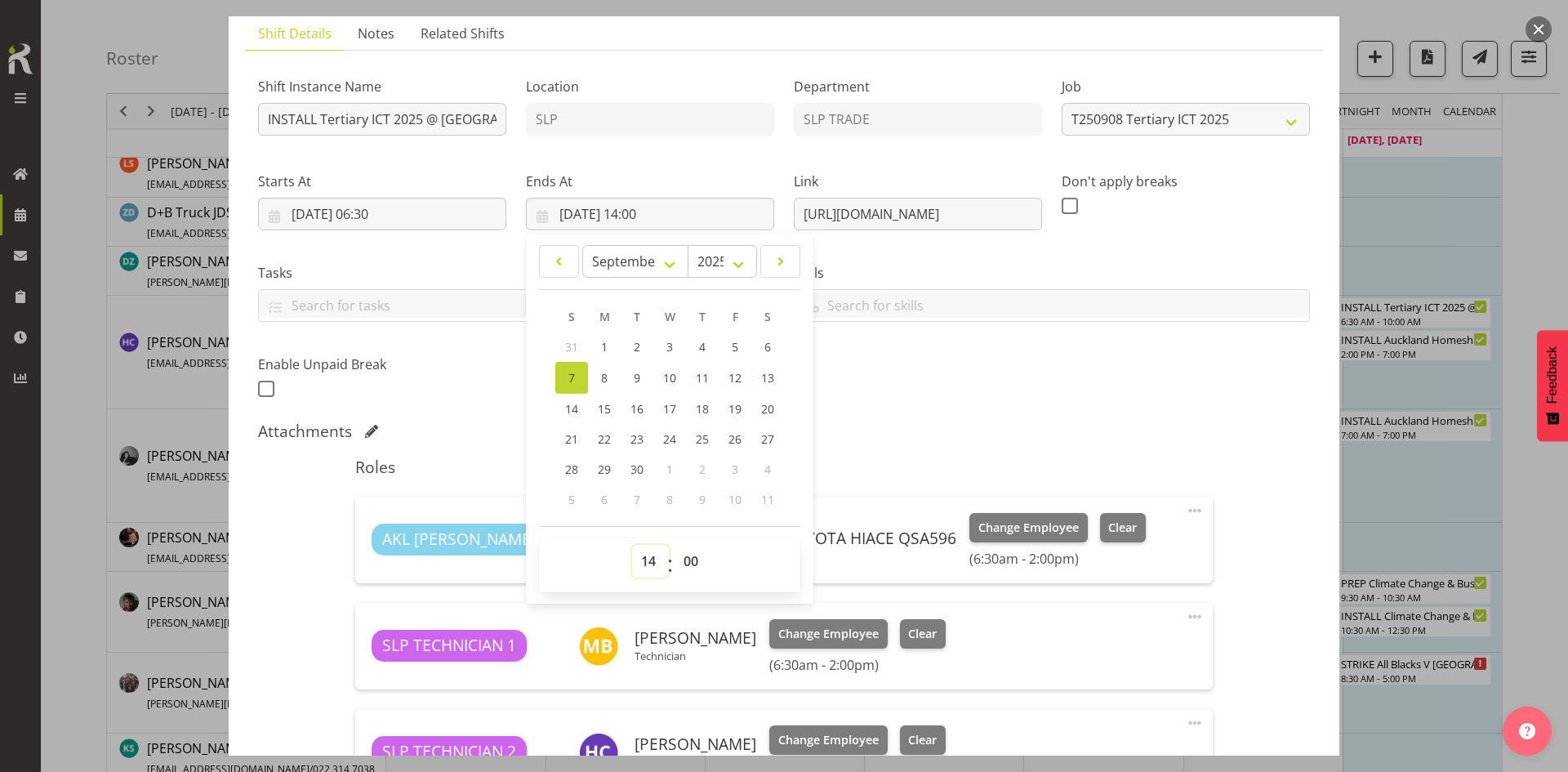
scroll to position [375, 0]
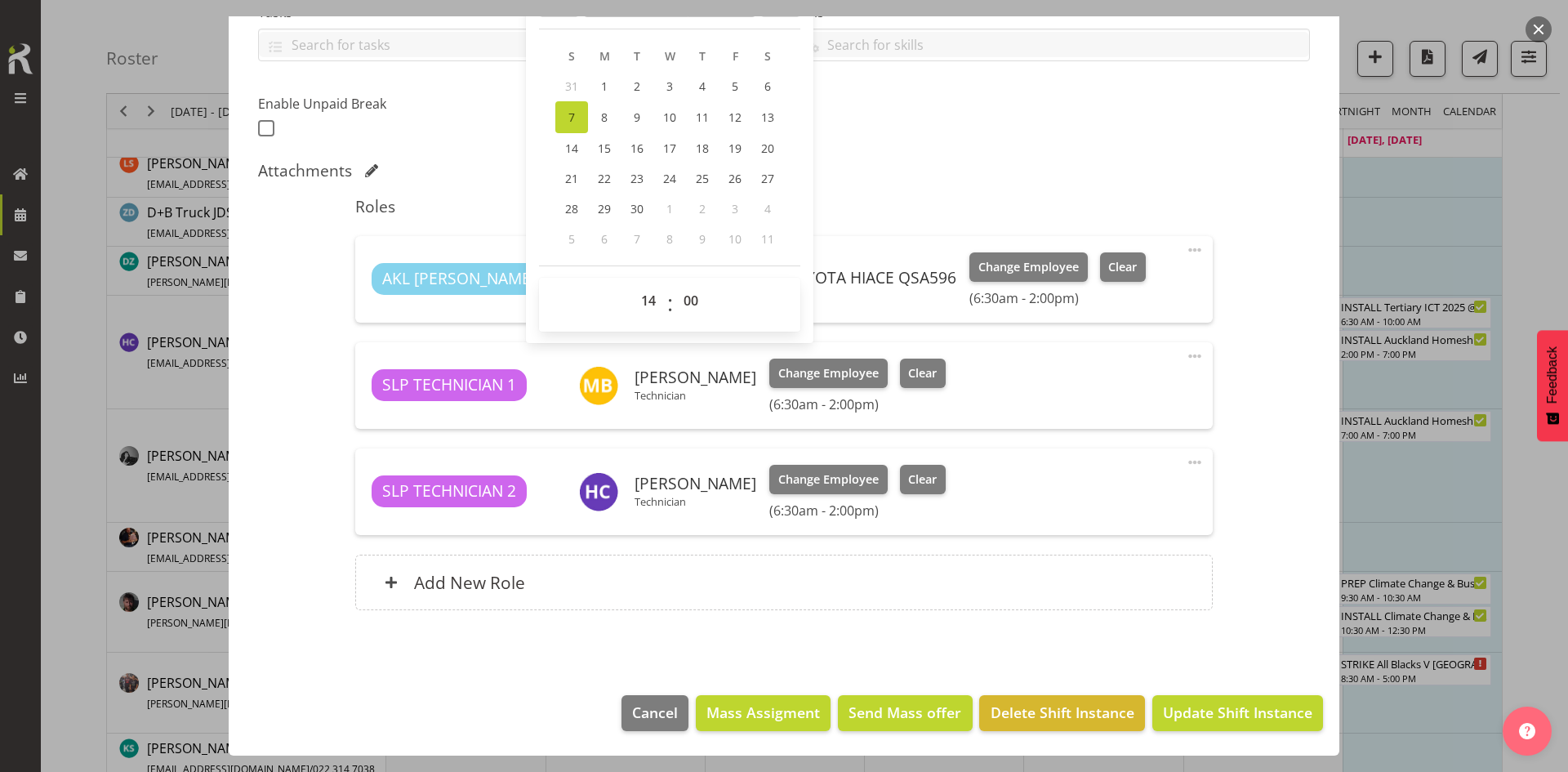
click at [1235, 732] on footer "Cancel Mass Assigment Send Mass offer Delete Shift Instance Update Shift Instan…" at bounding box center [784, 717] width 1111 height 77
click at [1223, 728] on button "Update Shift Instance" at bounding box center [1237, 712] width 171 height 36
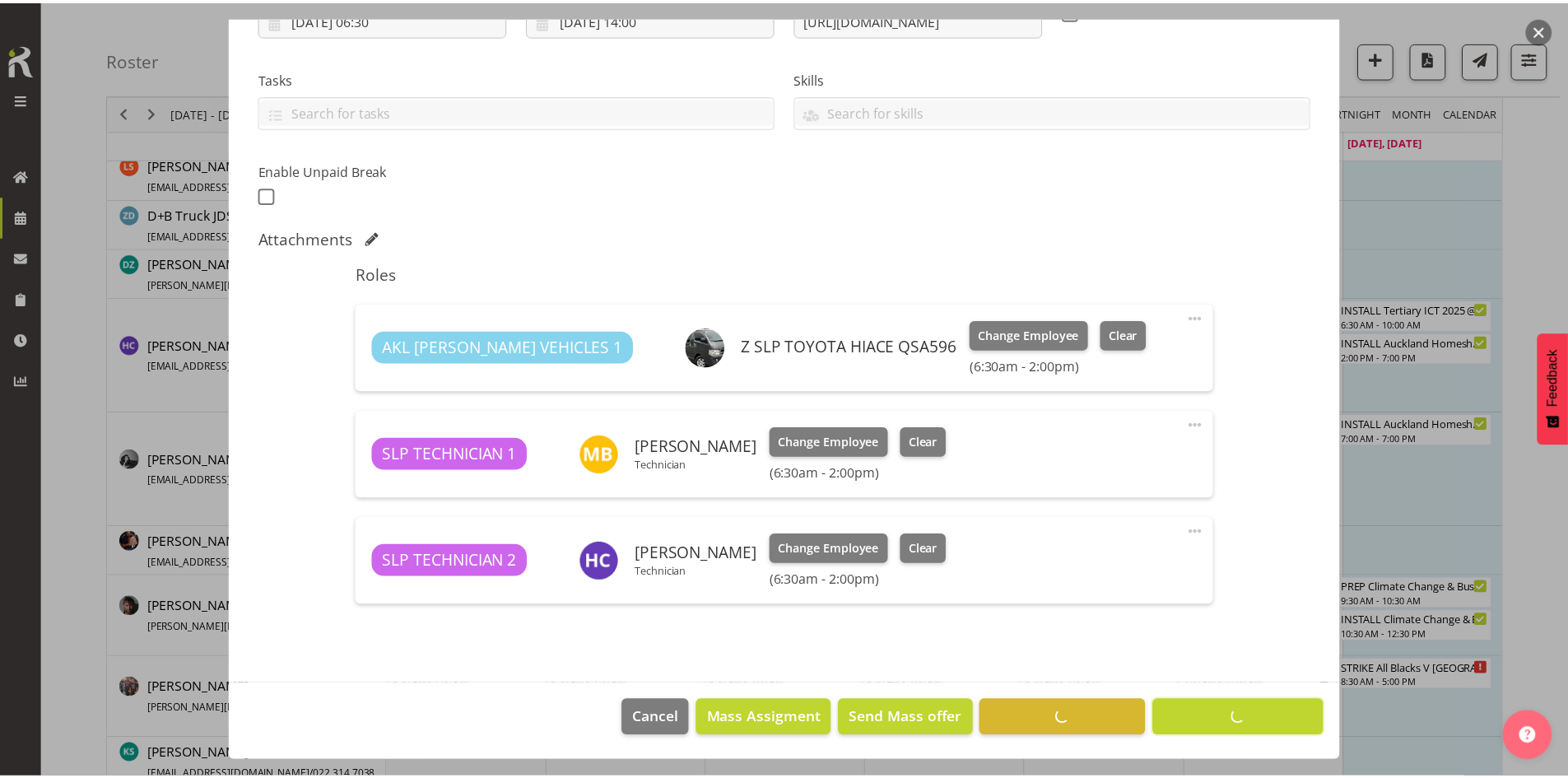
scroll to position [312, 0]
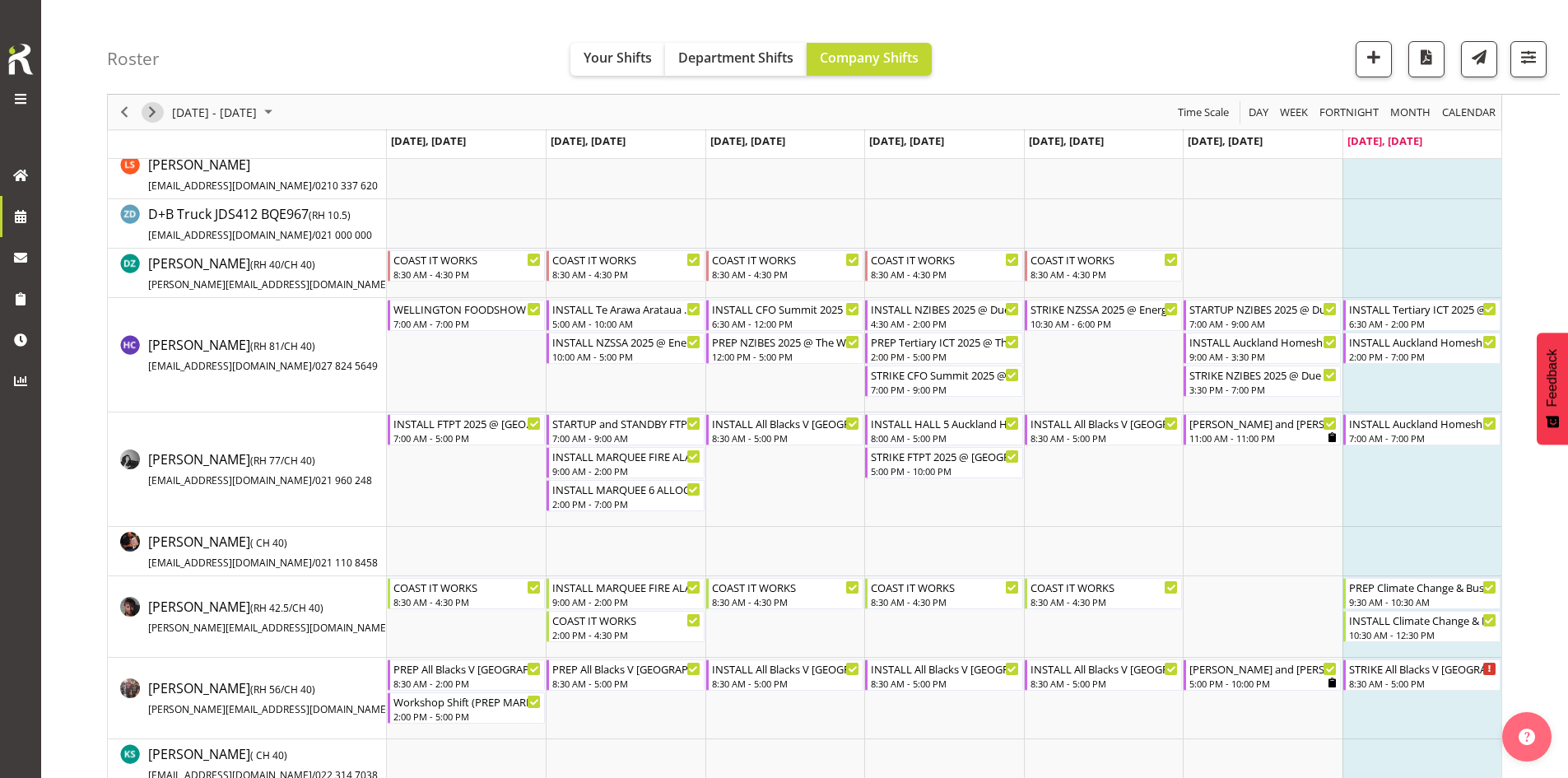
click at [159, 112] on span "Next" at bounding box center [152, 111] width 19 height 20
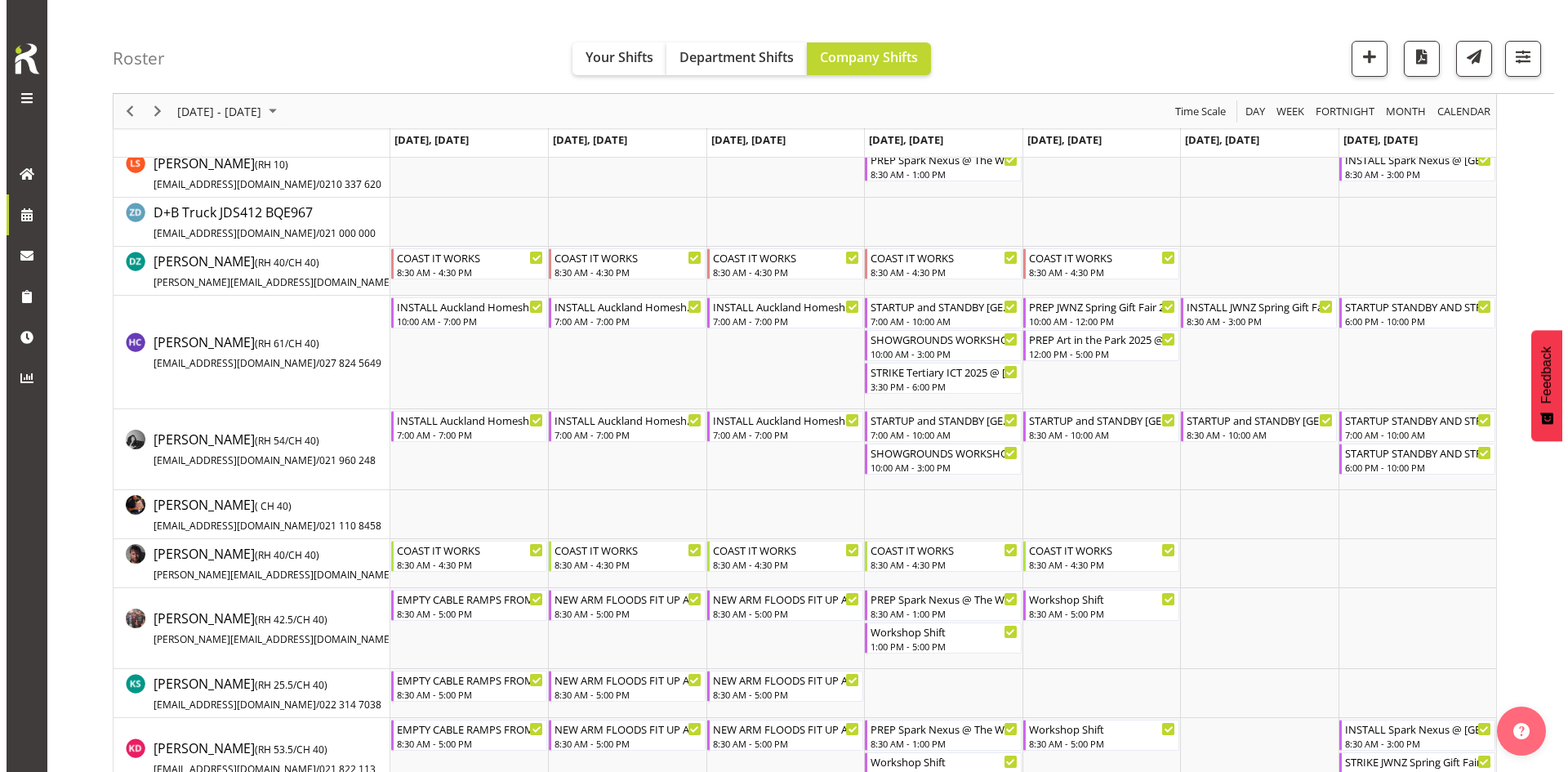
scroll to position [650, 0]
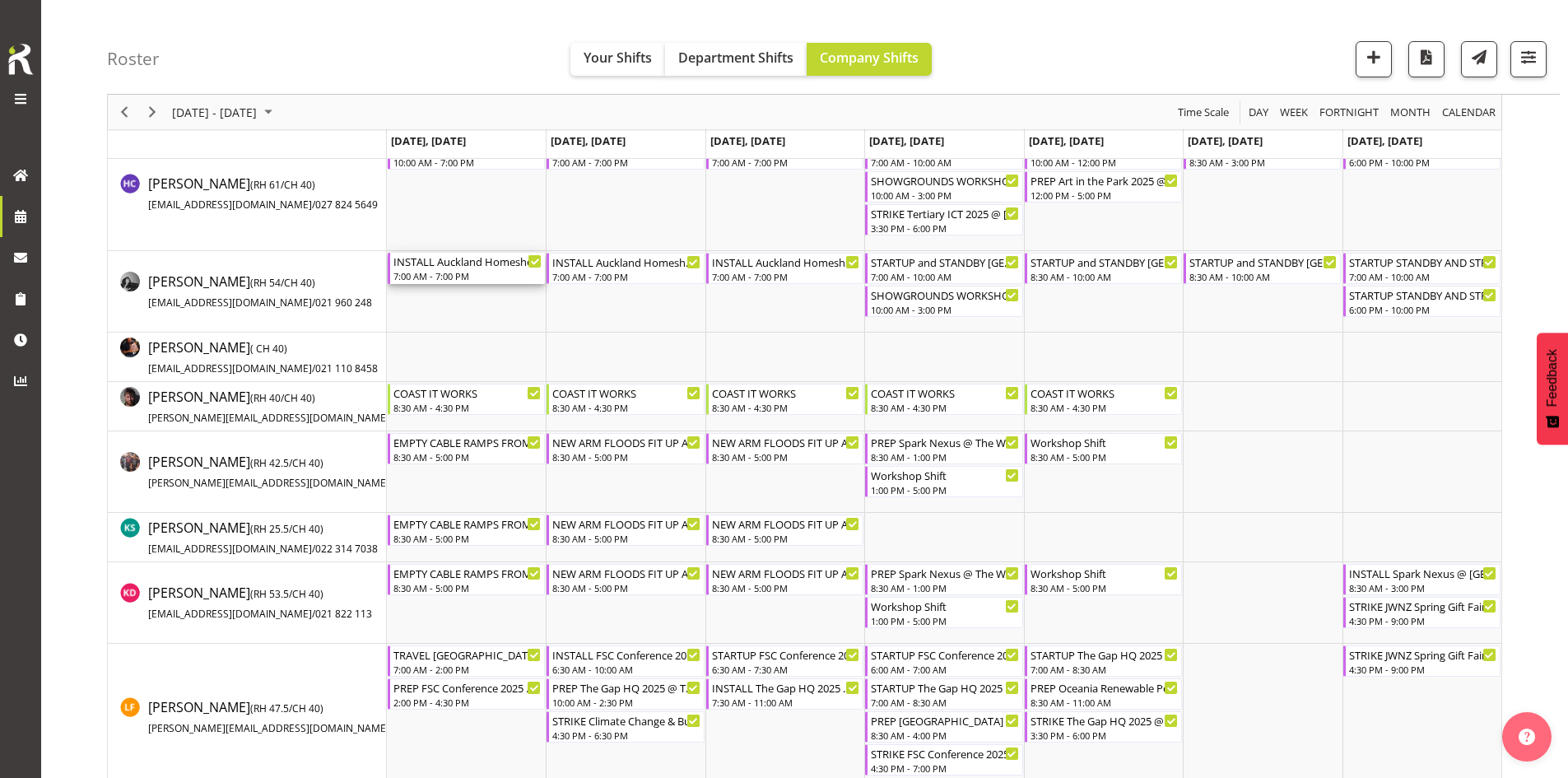
click at [451, 265] on div "INSTALL Auckland Homeshow 2025 @ [GEOGRAPHIC_DATA]" at bounding box center [467, 261] width 148 height 16
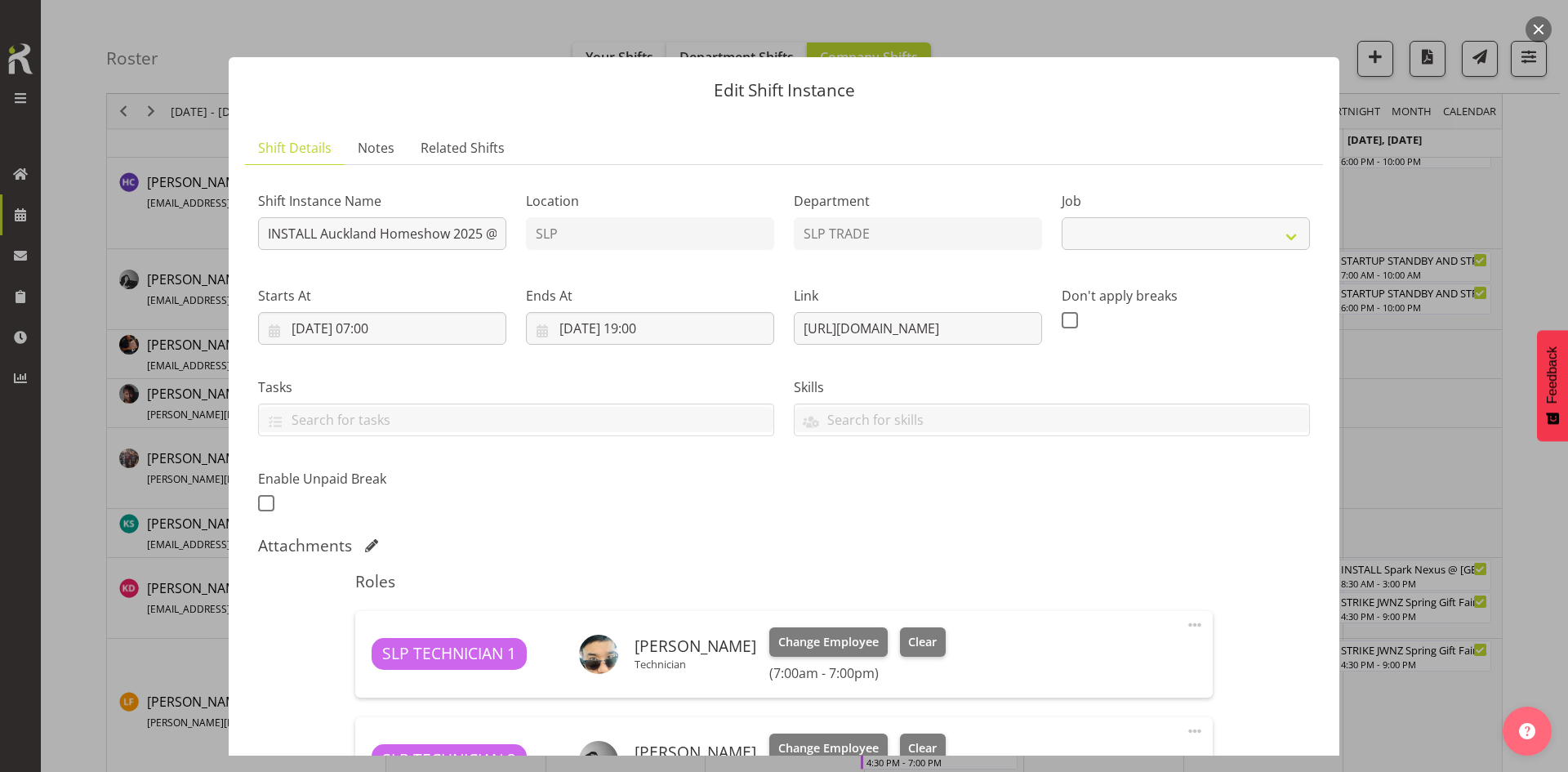
select select "9869"
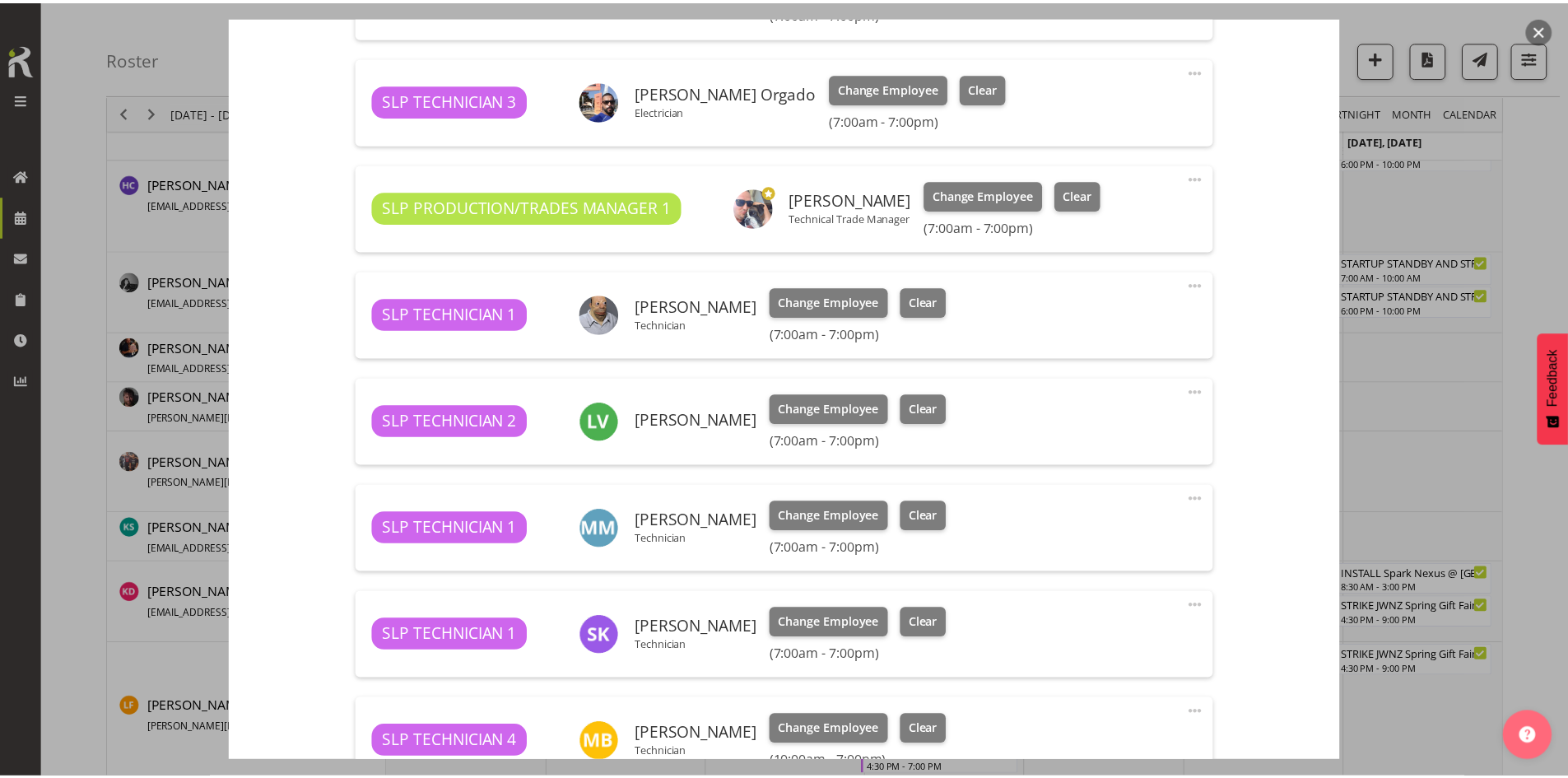
scroll to position [634, 0]
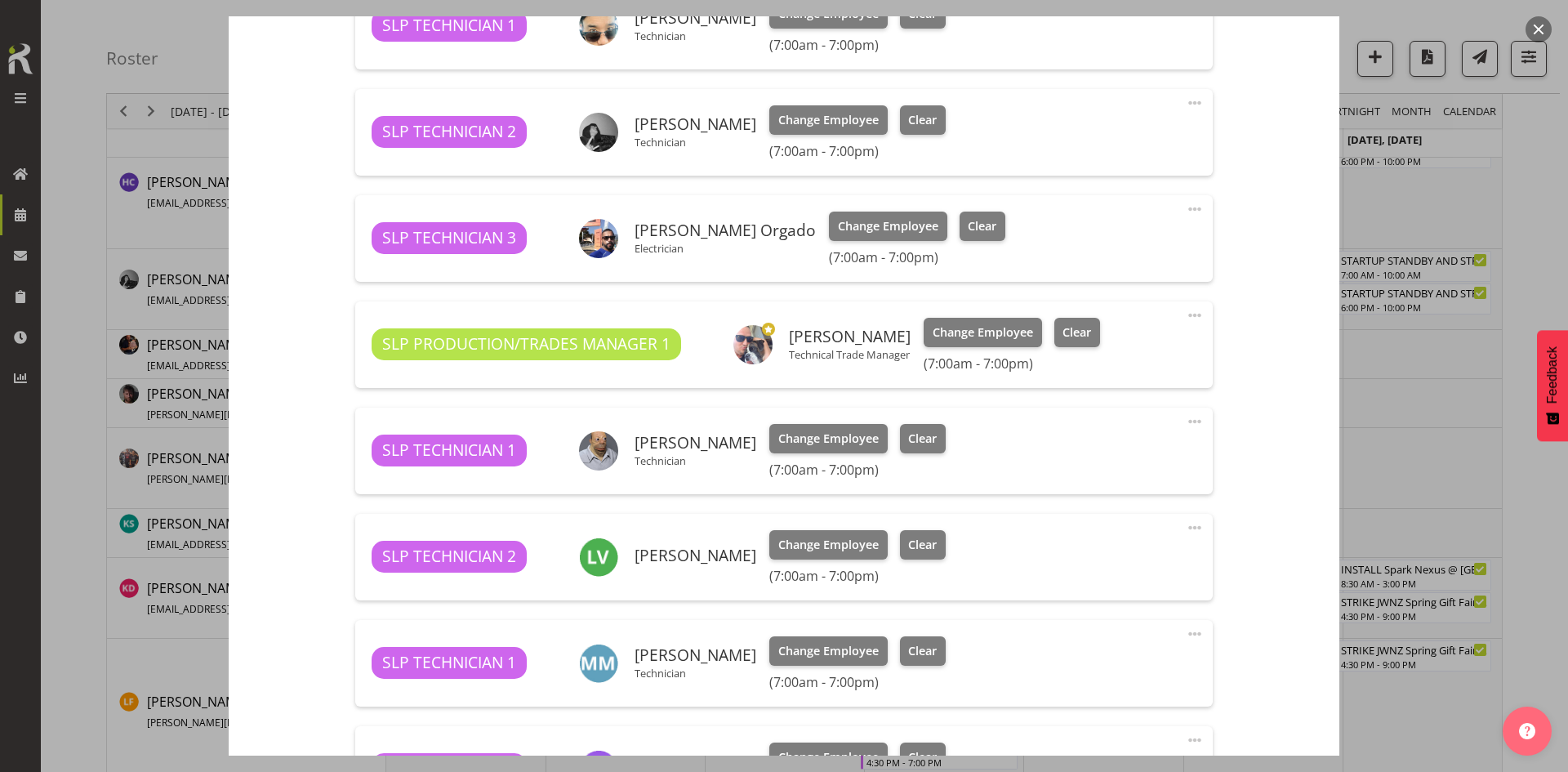
click at [1535, 29] on button "button" at bounding box center [1537, 29] width 26 height 26
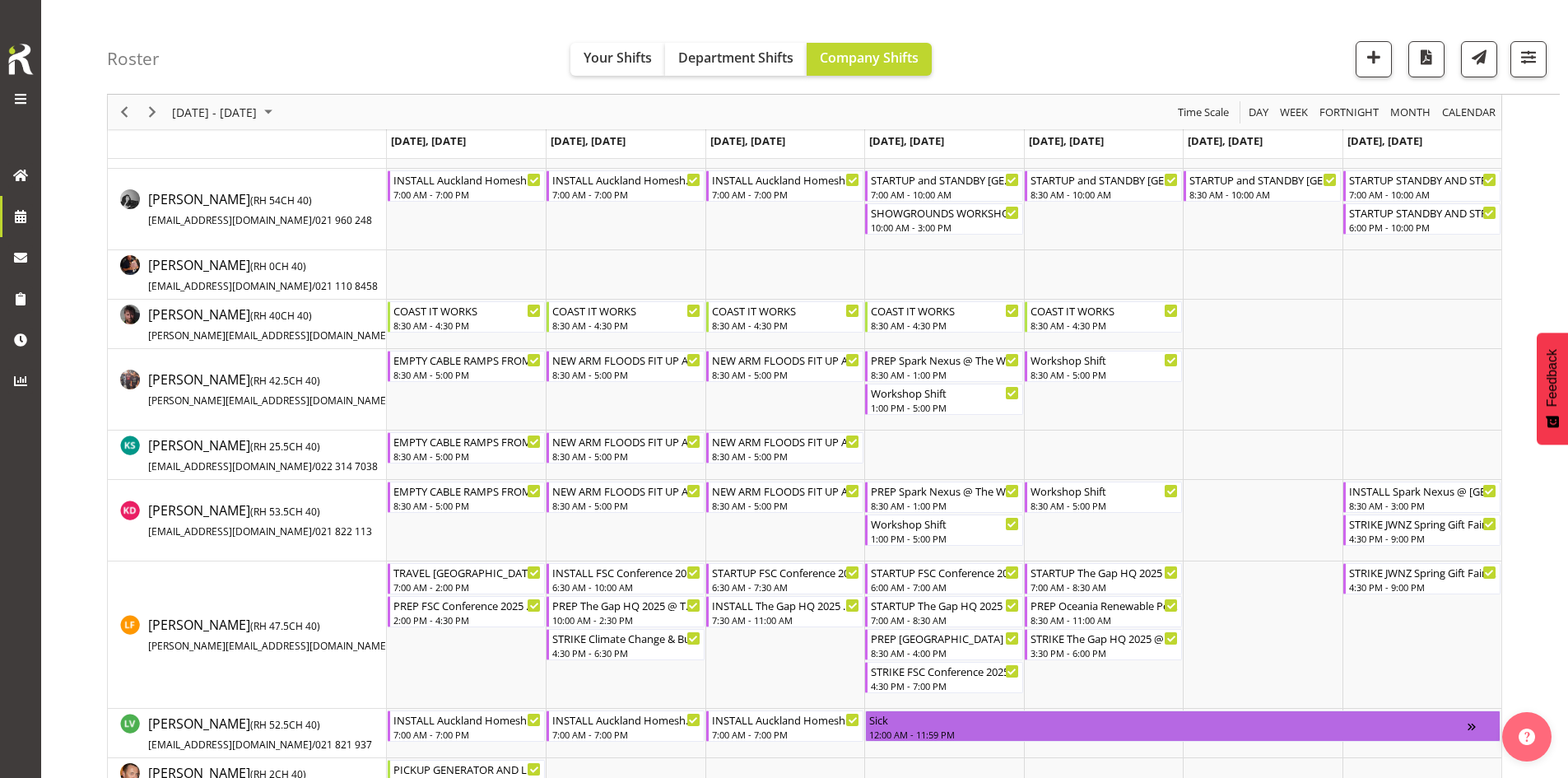
scroll to position [655, 0]
